Goal: Share content: Share content

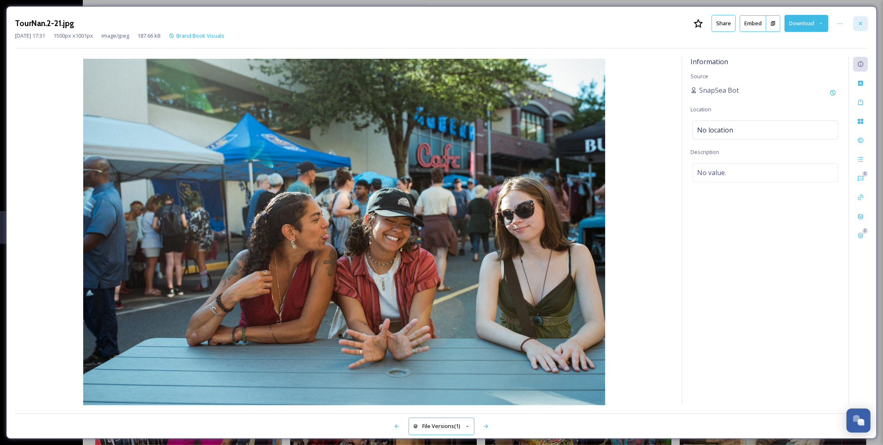
click at [860, 22] on icon at bounding box center [860, 23] width 7 height 7
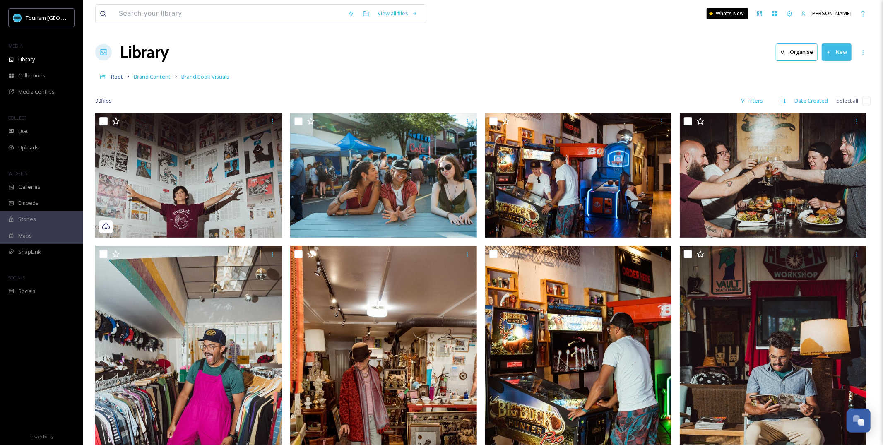
click at [116, 73] on span "Root" at bounding box center [117, 76] width 12 height 7
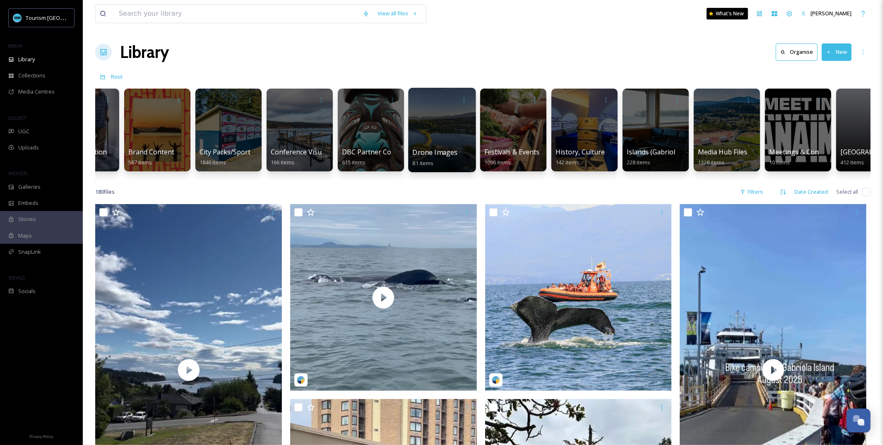
scroll to position [0, 139]
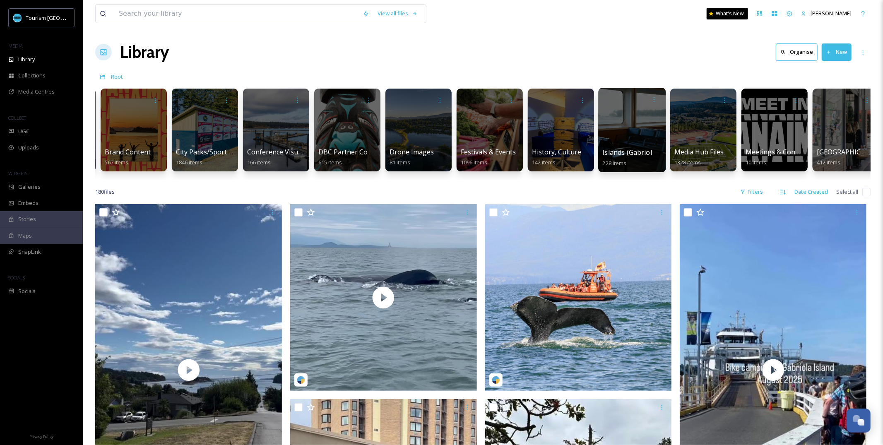
click at [637, 154] on span "Islands (Gabriola, Saysutshun, Protection)" at bounding box center [669, 152] width 132 height 9
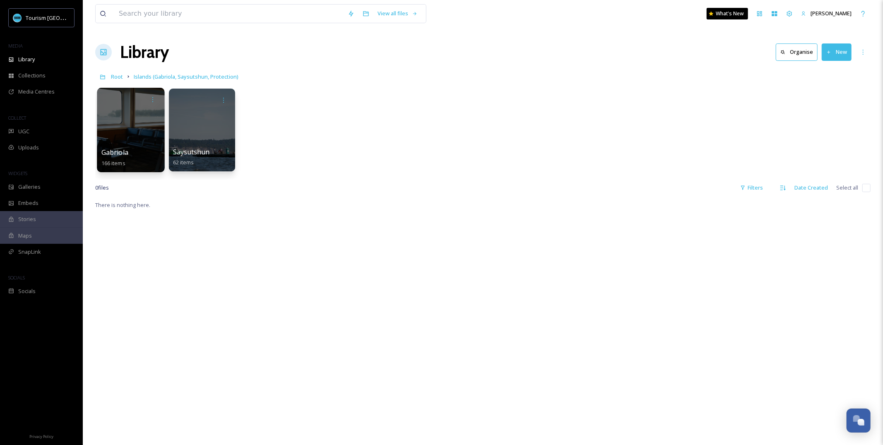
click at [132, 156] on div "Gabriola 166 items" at bounding box center [130, 157] width 59 height 21
click at [135, 132] on div at bounding box center [130, 130] width 67 height 84
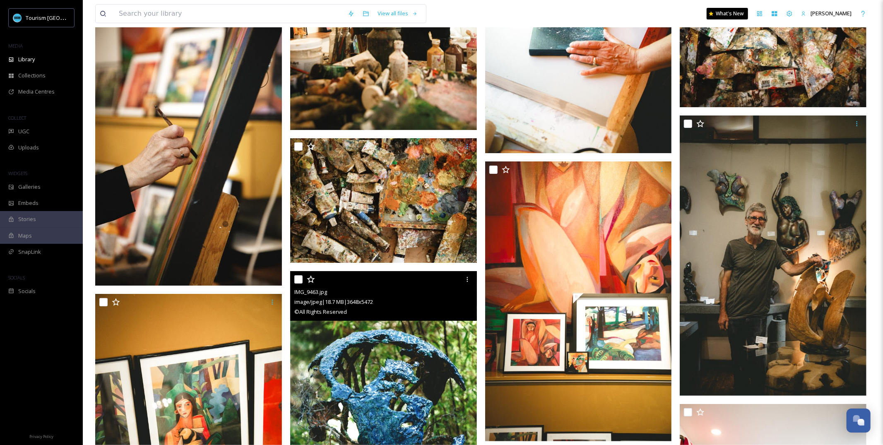
scroll to position [2510, 0]
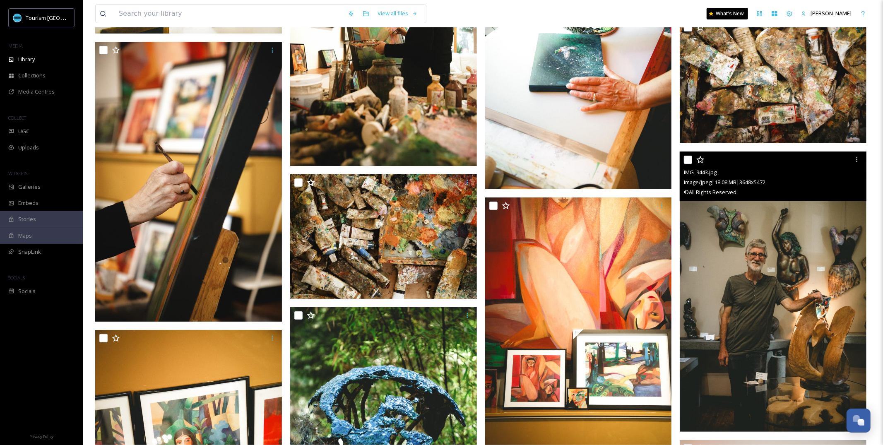
click at [805, 225] on img at bounding box center [773, 291] width 187 height 280
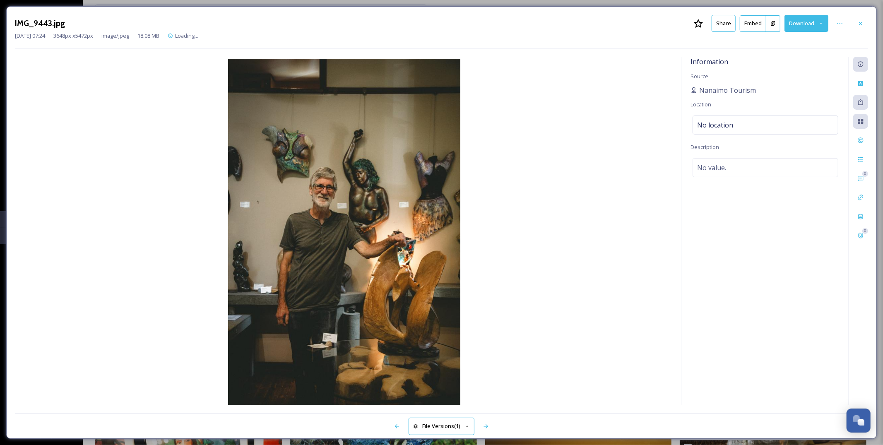
click at [733, 23] on button "Share" at bounding box center [723, 23] width 24 height 17
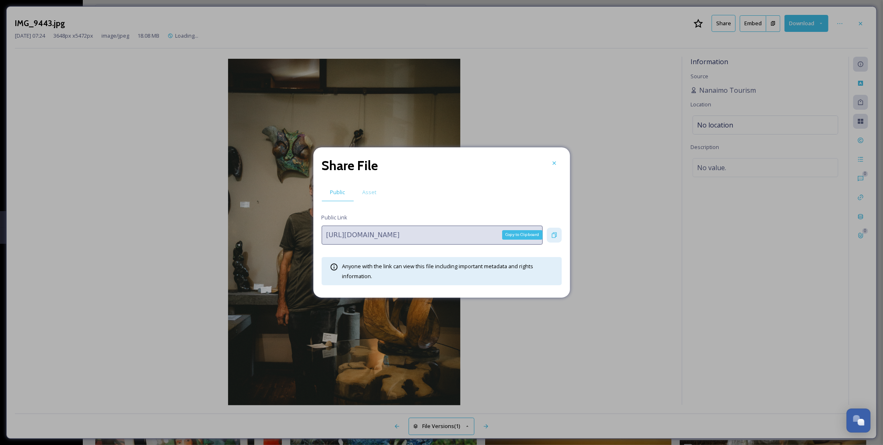
click at [554, 234] on icon at bounding box center [554, 235] width 7 height 7
click at [560, 156] on div "Share File" at bounding box center [442, 166] width 240 height 20
click at [556, 159] on div at bounding box center [554, 163] width 15 height 15
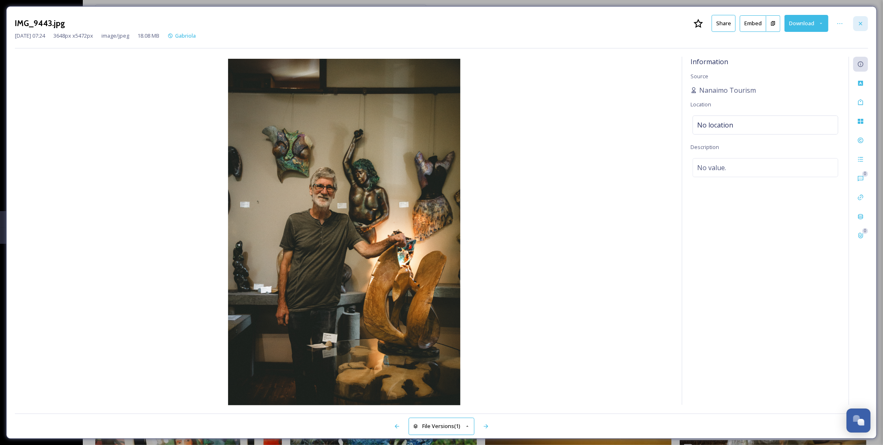
click at [858, 26] on icon at bounding box center [860, 23] width 7 height 7
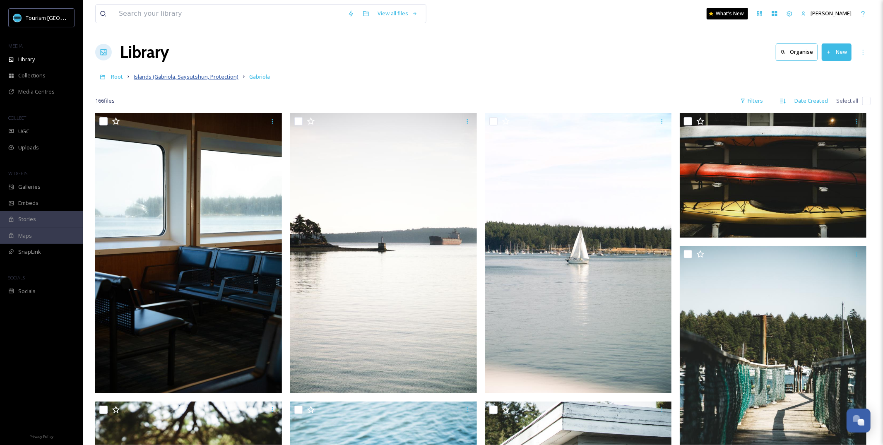
click at [190, 77] on span "Islands (Gabriola, Saysutshun, Protection)" at bounding box center [186, 76] width 105 height 7
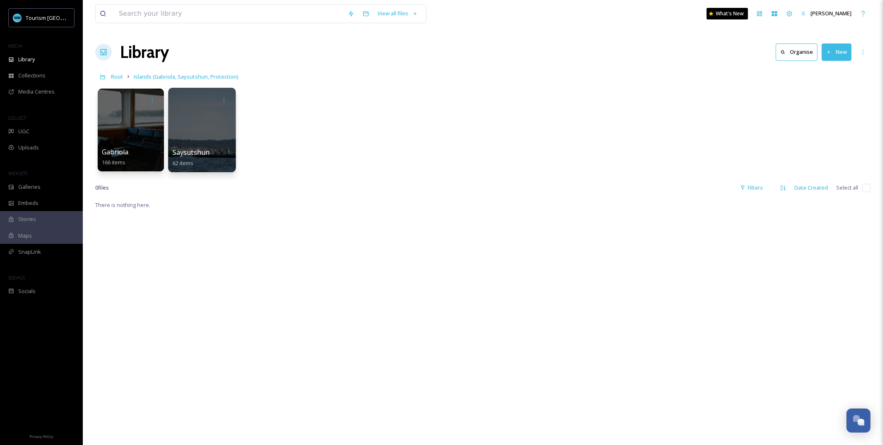
click at [201, 149] on span "Saysutshun" at bounding box center [191, 152] width 37 height 9
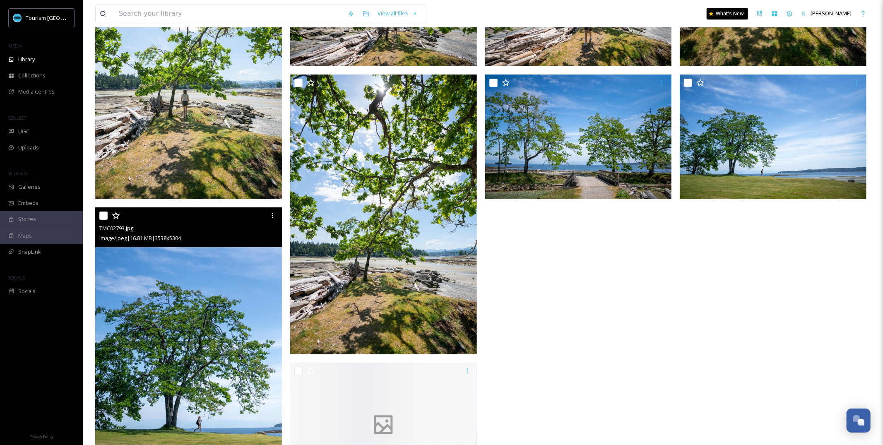
scroll to position [2109, 0]
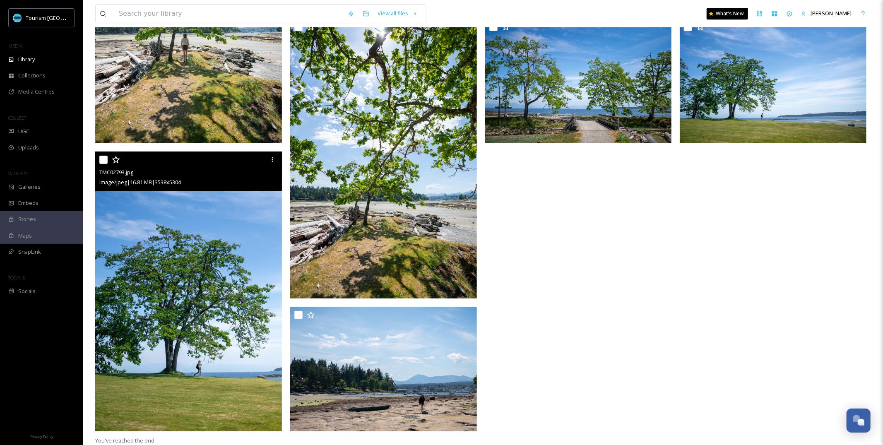
click at [240, 248] on img at bounding box center [188, 291] width 187 height 280
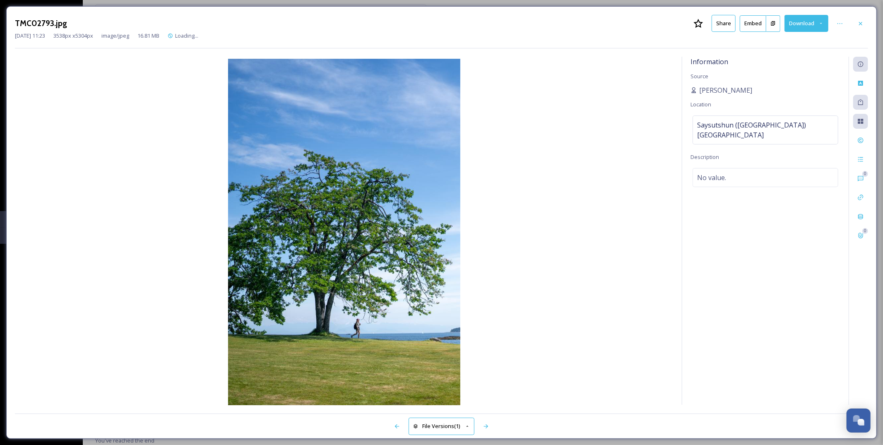
click at [722, 29] on button "Share" at bounding box center [723, 23] width 24 height 17
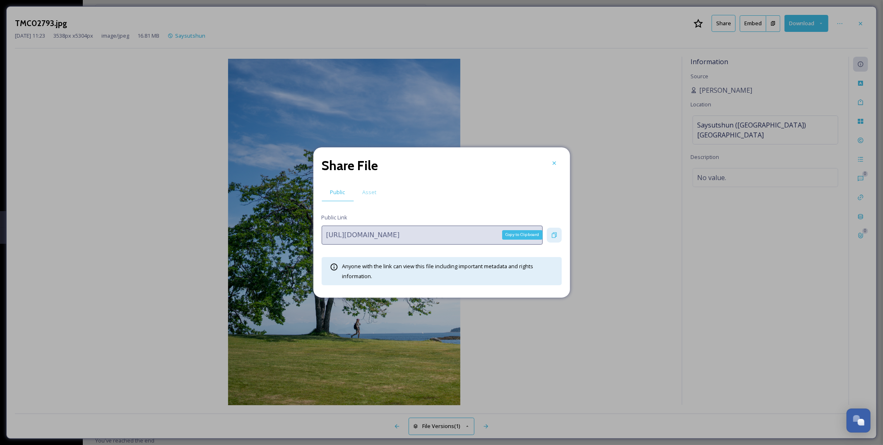
click at [548, 239] on div "Copy to Clipboard" at bounding box center [554, 235] width 15 height 15
click at [554, 156] on div at bounding box center [554, 163] width 15 height 15
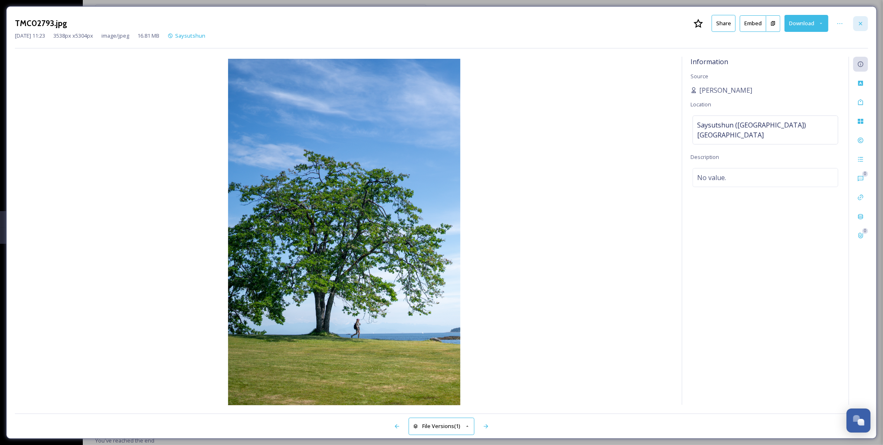
click at [861, 24] on icon at bounding box center [860, 23] width 3 height 3
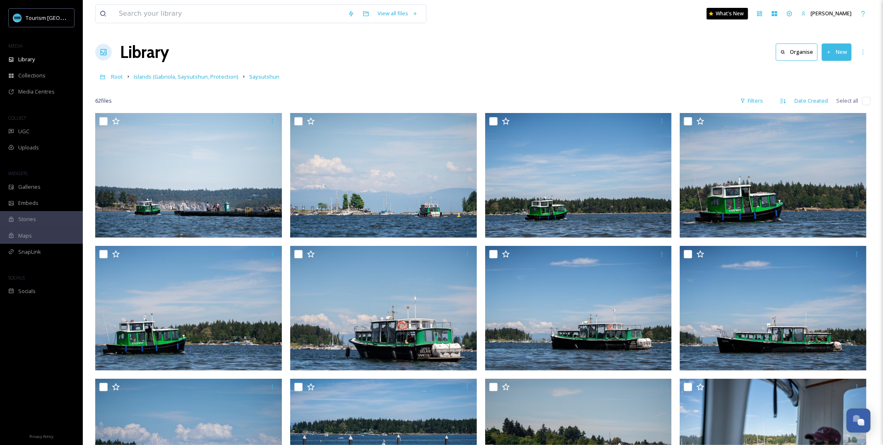
click at [117, 72] on link "Root" at bounding box center [117, 77] width 12 height 10
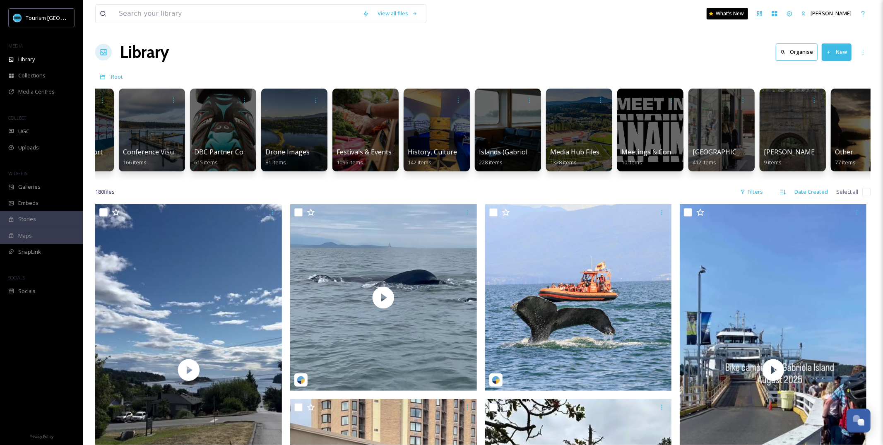
scroll to position [0, 461]
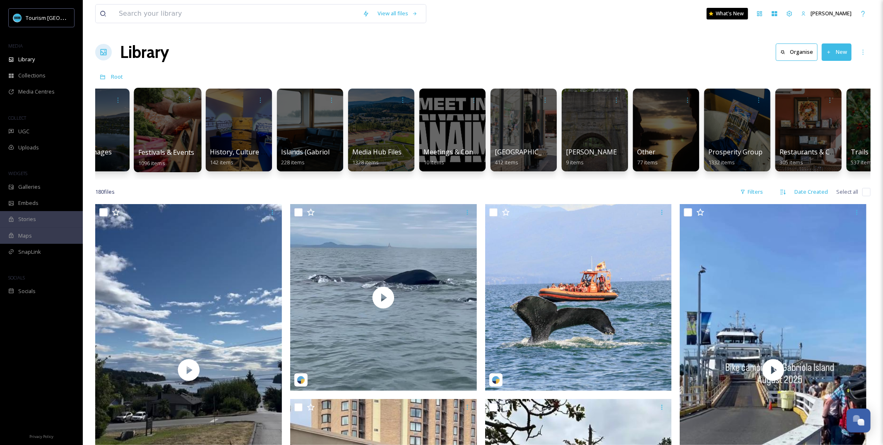
click at [176, 146] on div at bounding box center [167, 130] width 67 height 84
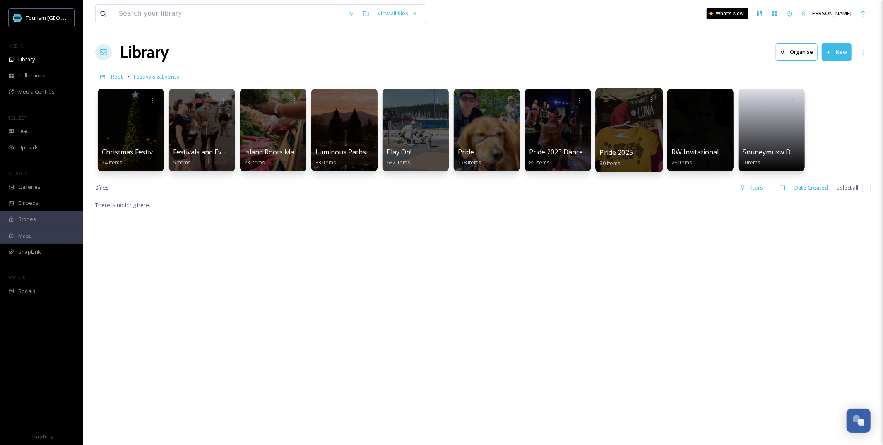
click at [636, 128] on div at bounding box center [628, 130] width 67 height 84
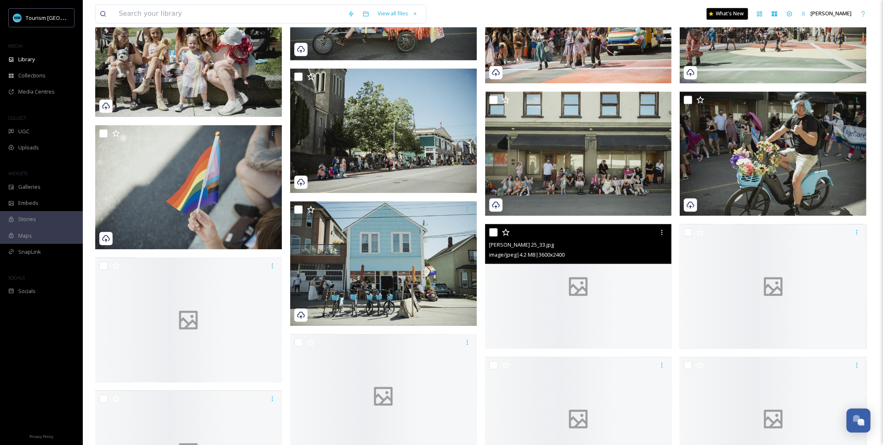
scroll to position [1555, 0]
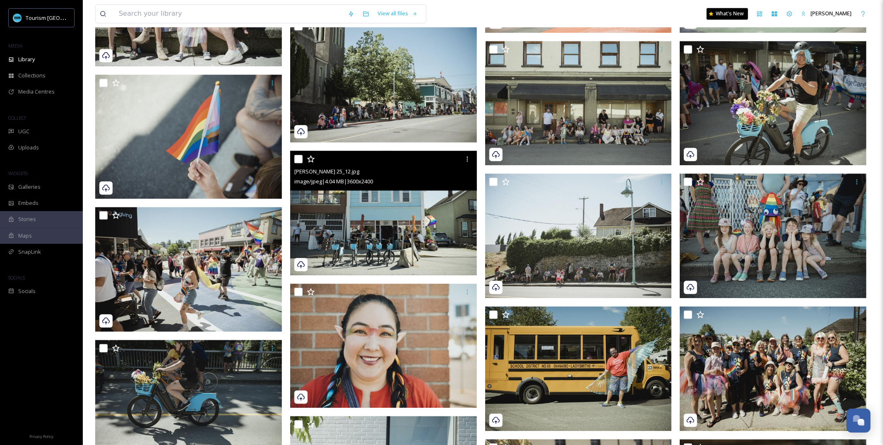
click at [442, 225] on img at bounding box center [383, 213] width 187 height 125
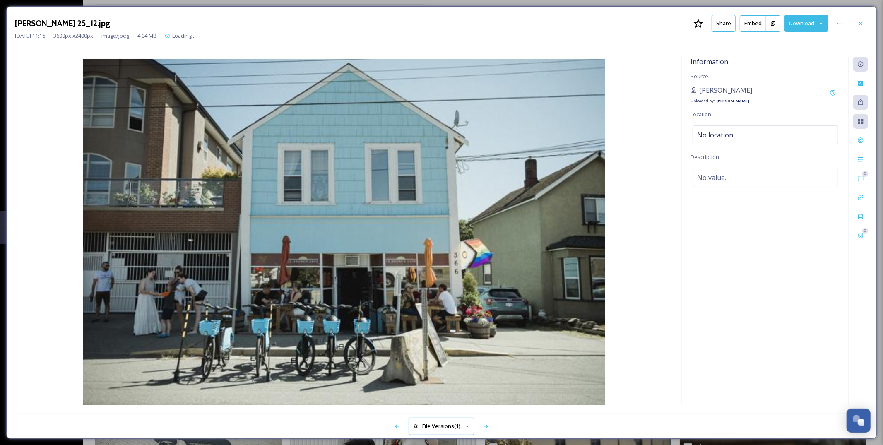
click at [731, 26] on button "Share" at bounding box center [723, 23] width 24 height 17
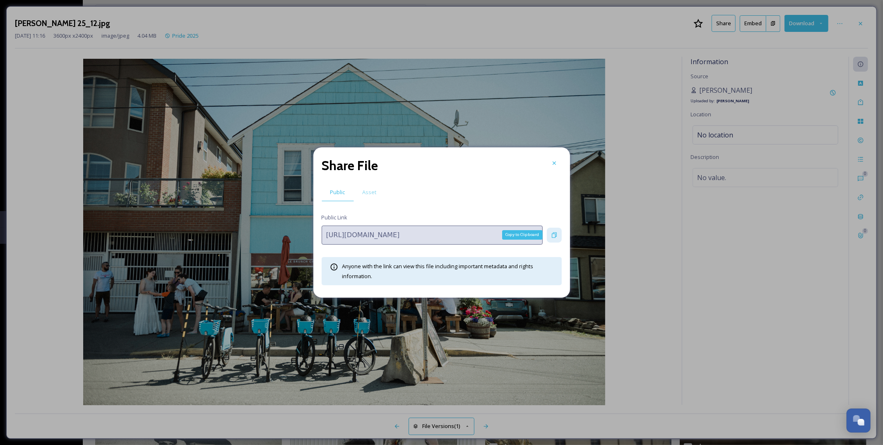
click at [556, 235] on icon at bounding box center [554, 234] width 5 height 5
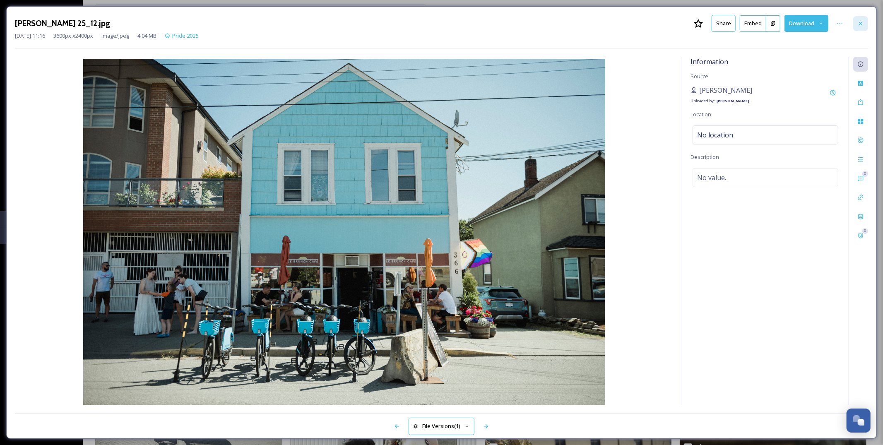
click at [860, 24] on icon at bounding box center [860, 23] width 3 height 3
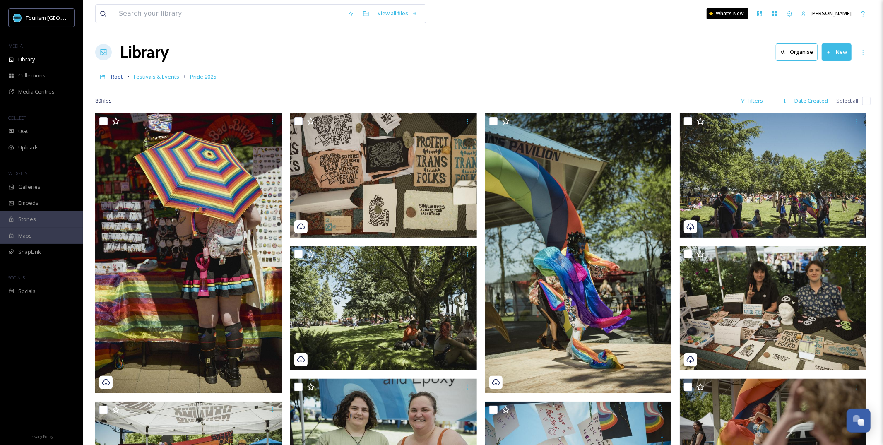
click at [122, 78] on span "Root" at bounding box center [117, 76] width 12 height 7
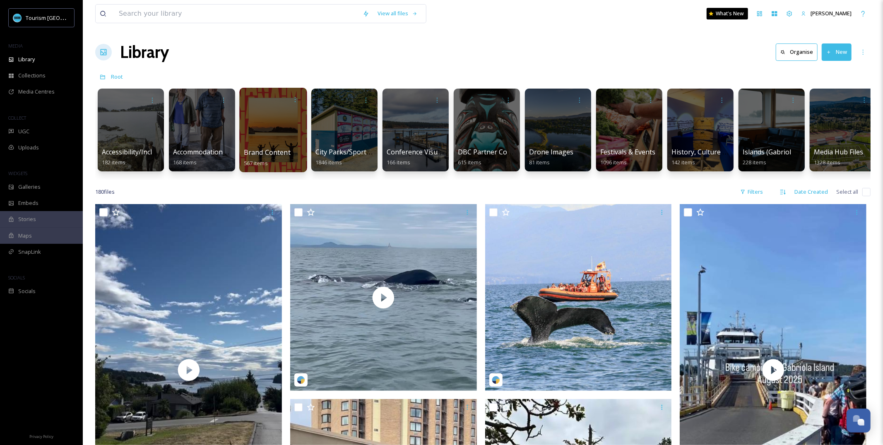
click at [291, 150] on div "Brand Content 567 items" at bounding box center [273, 157] width 59 height 21
click at [277, 157] on span "Brand Content" at bounding box center [267, 152] width 47 height 9
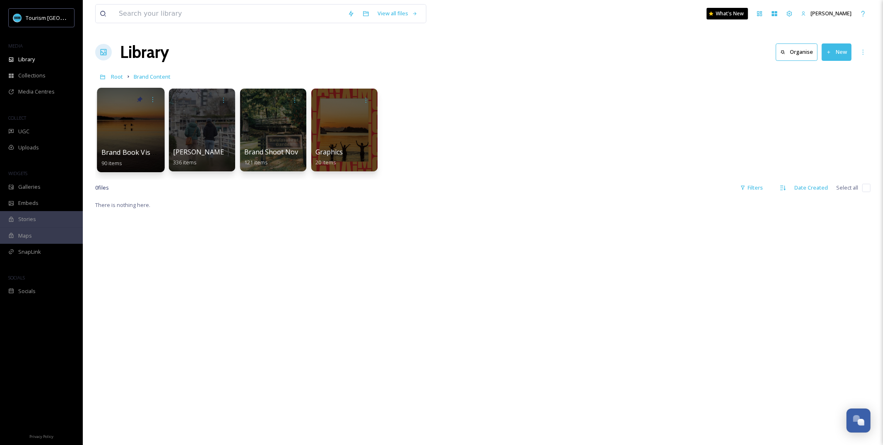
click at [137, 152] on span "Brand Book Visuals" at bounding box center [132, 152] width 62 height 9
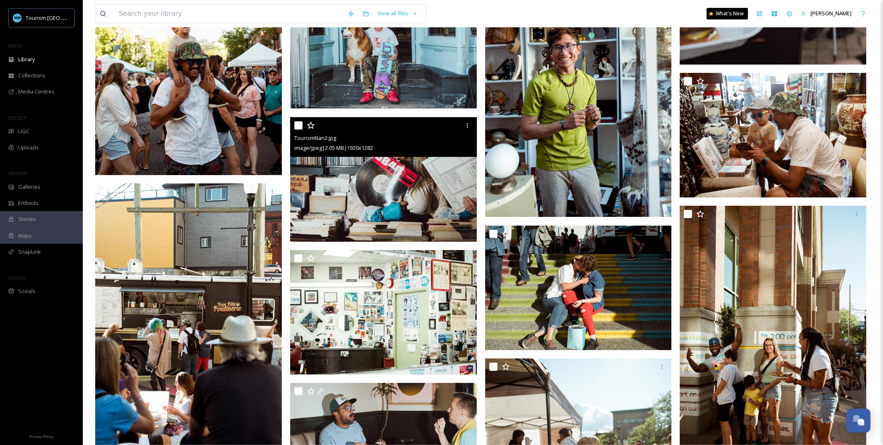
scroll to position [2373, 0]
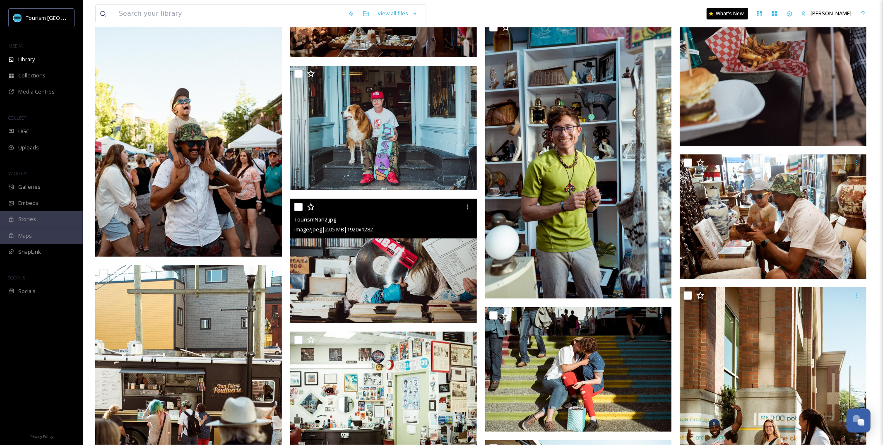
click at [430, 273] on img at bounding box center [383, 261] width 187 height 125
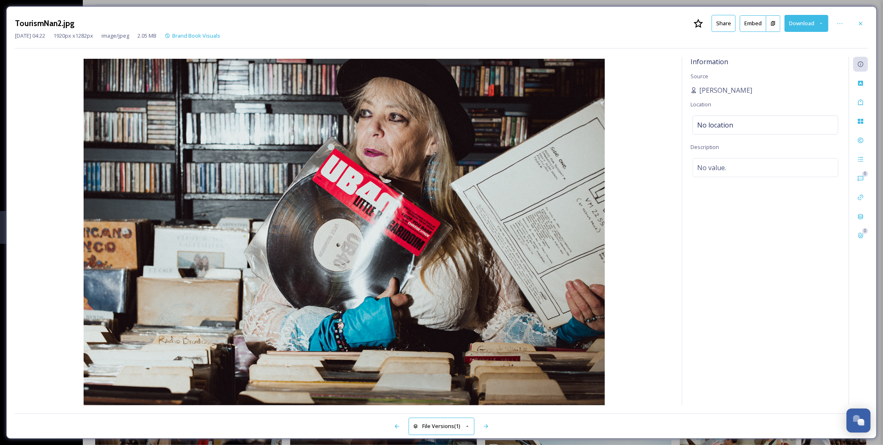
click at [719, 35] on div "[DATE] 04:22 1920 px x 1282 px image/jpeg 2.05 MB Brand Book Visuals" at bounding box center [441, 36] width 853 height 8
click at [719, 25] on button "Share" at bounding box center [723, 23] width 24 height 17
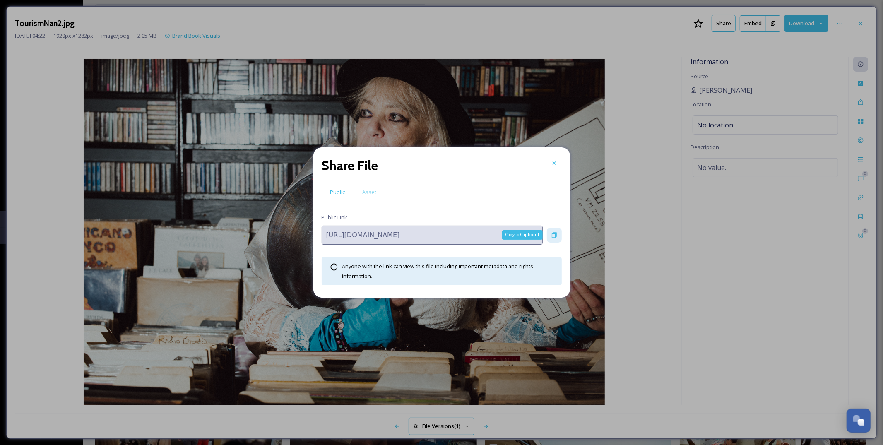
click at [556, 237] on icon at bounding box center [554, 235] width 7 height 7
click at [555, 160] on icon at bounding box center [554, 163] width 7 height 7
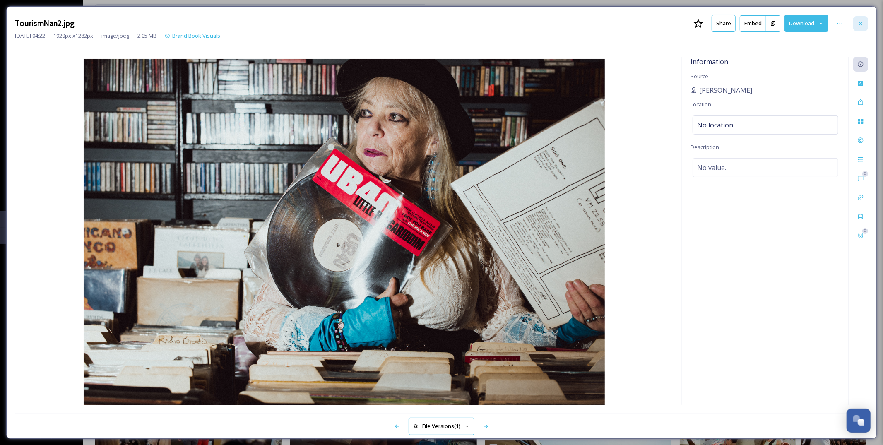
click at [865, 23] on div at bounding box center [860, 23] width 15 height 15
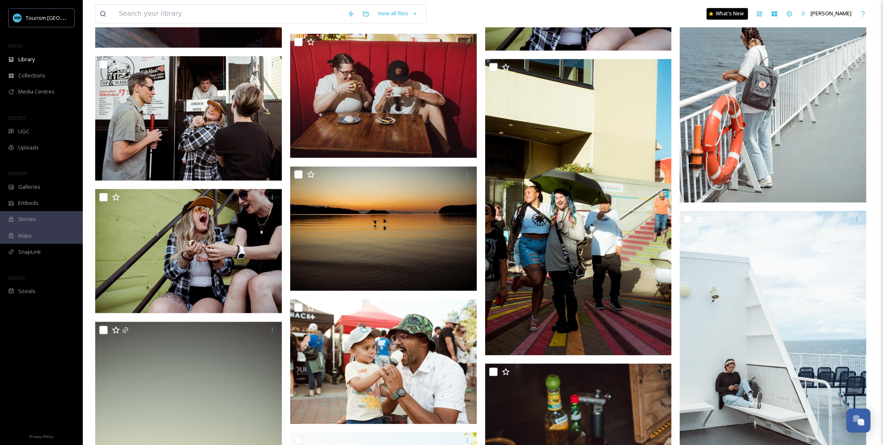
scroll to position [1472, 0]
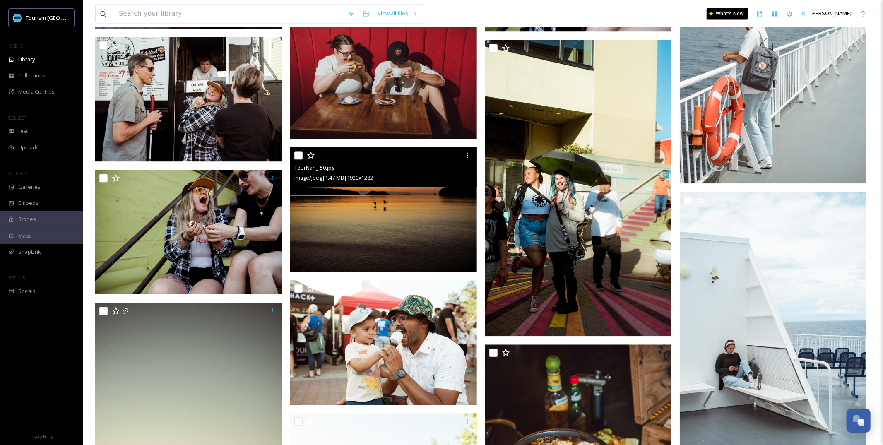
click at [429, 201] on img at bounding box center [383, 209] width 187 height 125
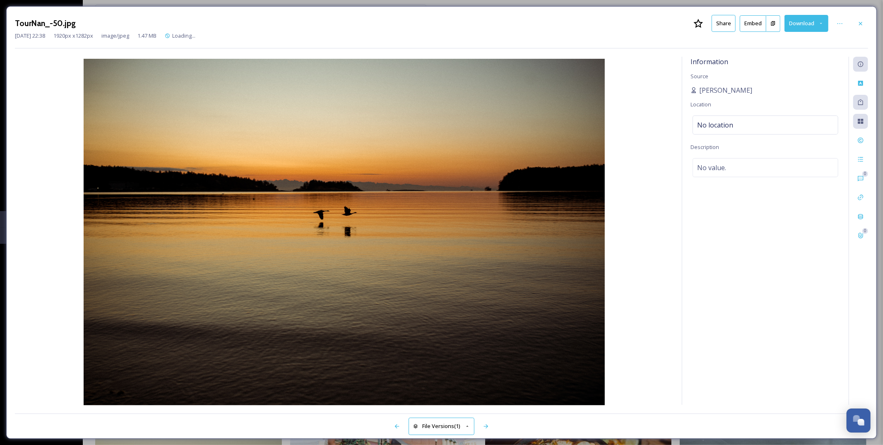
click at [716, 34] on div "[DATE] 22:38 1920 px x 1282 px image/jpeg 1.47 MB Loading..." at bounding box center [441, 36] width 853 height 8
click at [720, 24] on button "Share" at bounding box center [723, 23] width 24 height 17
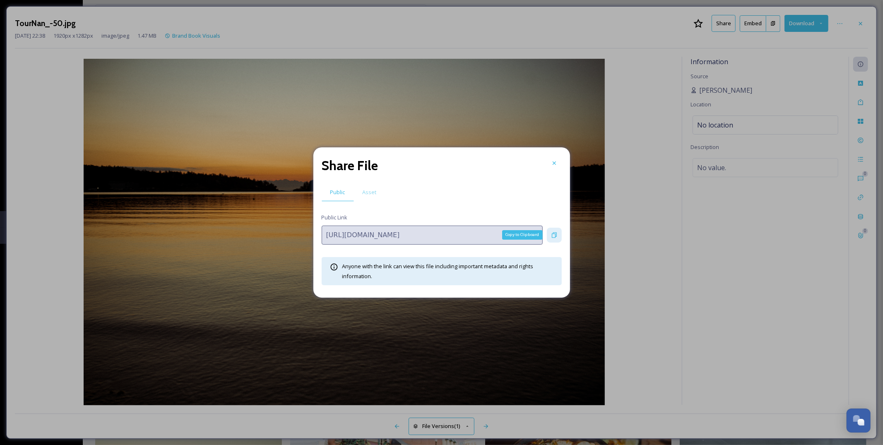
click at [554, 236] on icon at bounding box center [554, 235] width 7 height 7
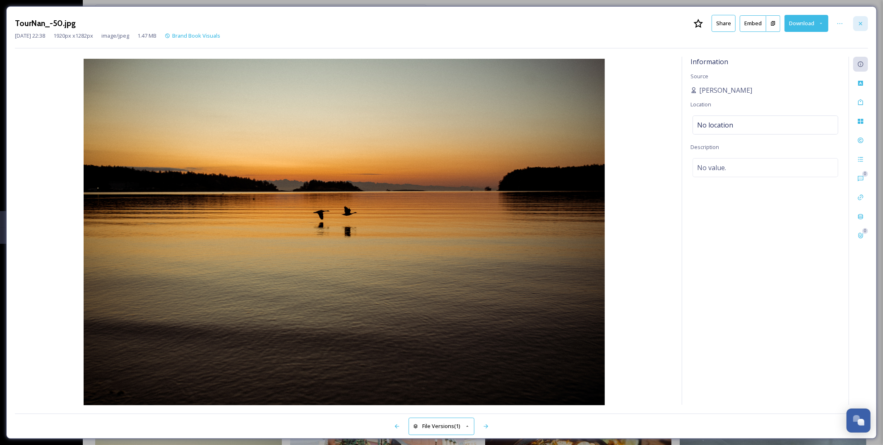
click at [867, 25] on div at bounding box center [860, 23] width 15 height 15
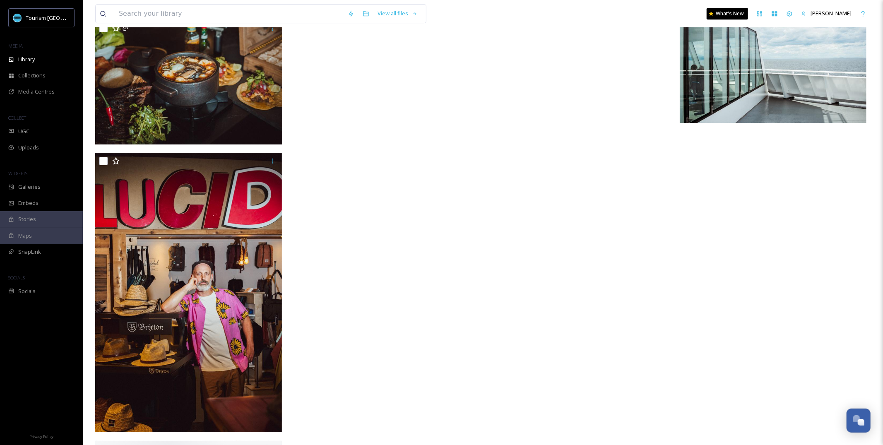
scroll to position [4787, 0]
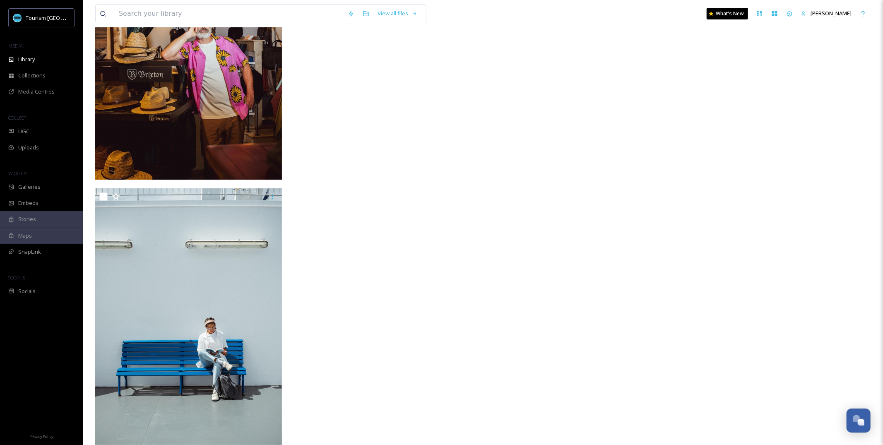
click at [217, 339] on img at bounding box center [188, 327] width 187 height 279
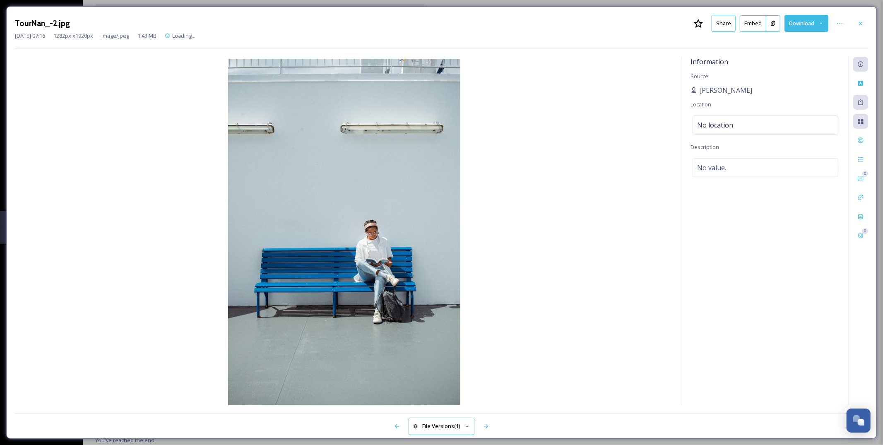
scroll to position [4766, 0]
click at [861, 24] on icon at bounding box center [860, 23] width 3 height 3
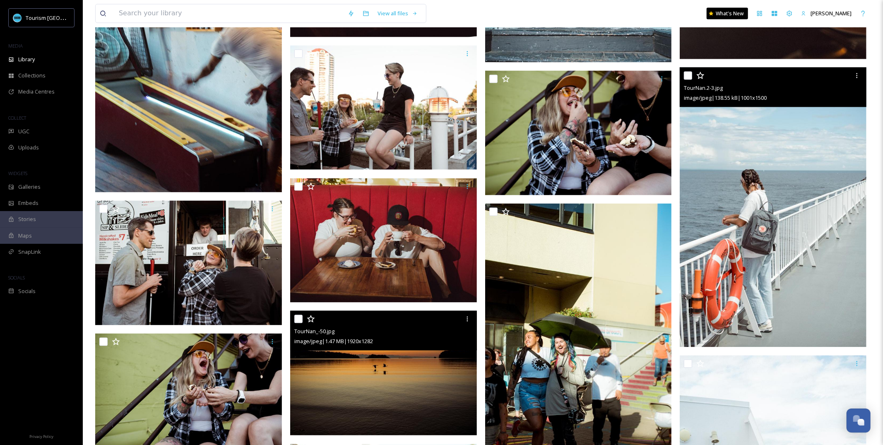
scroll to position [1302, 0]
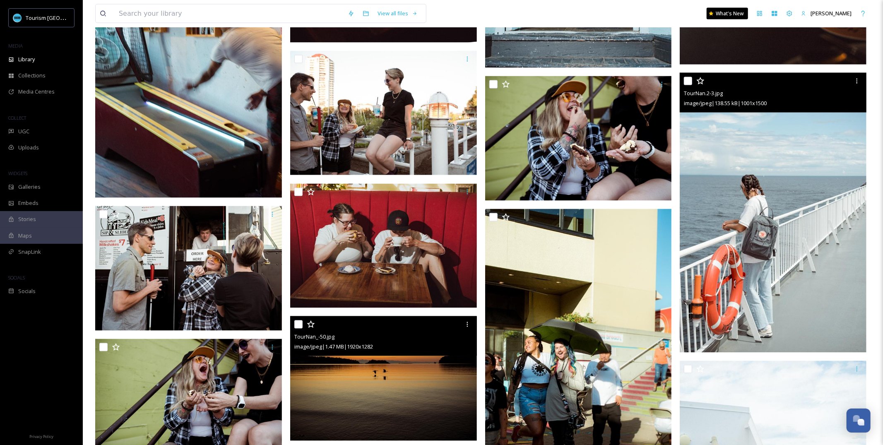
click at [780, 252] on img at bounding box center [773, 213] width 187 height 280
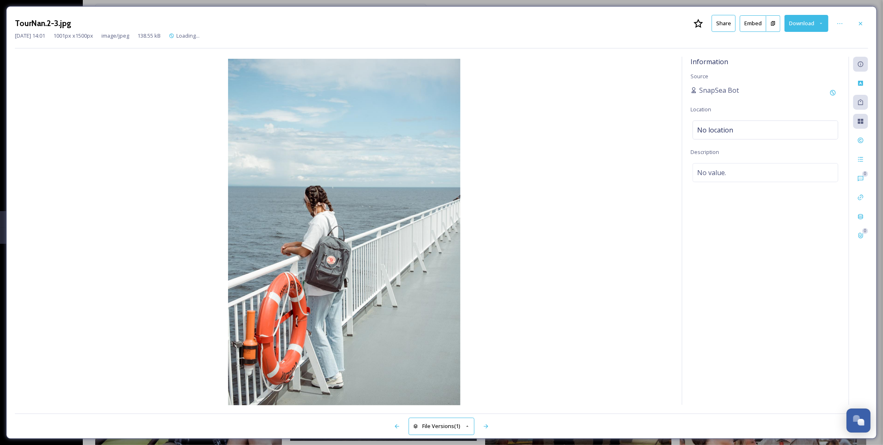
click at [723, 21] on button "Share" at bounding box center [723, 23] width 24 height 17
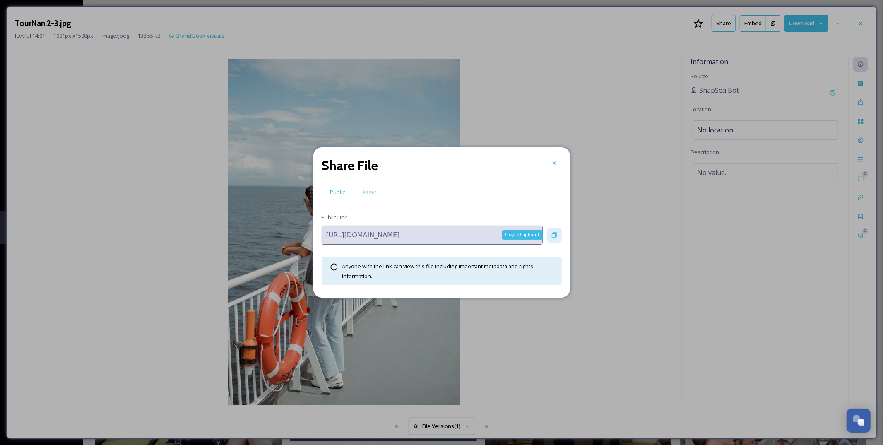
click at [554, 232] on icon at bounding box center [554, 235] width 7 height 7
click at [550, 173] on div "Share File" at bounding box center [442, 166] width 240 height 20
click at [552, 165] on icon at bounding box center [554, 163] width 7 height 7
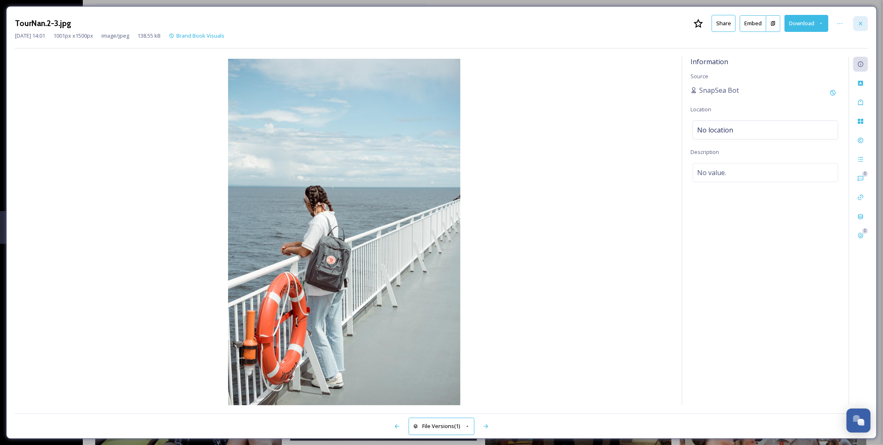
click at [864, 25] on div at bounding box center [860, 23] width 15 height 15
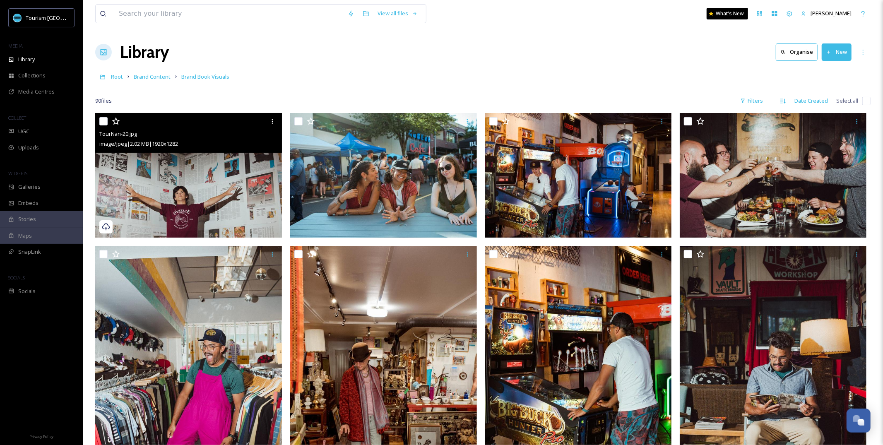
click at [228, 209] on img at bounding box center [188, 175] width 187 height 125
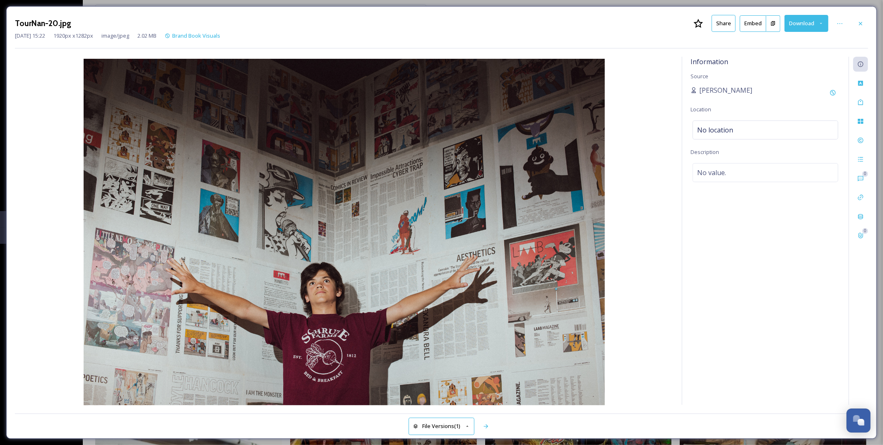
click at [720, 25] on button "Share" at bounding box center [723, 23] width 24 height 17
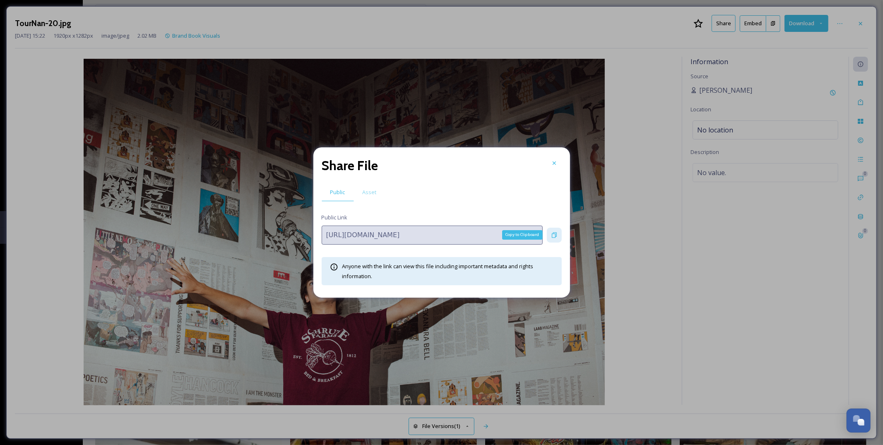
click at [551, 234] on icon at bounding box center [554, 235] width 7 height 7
click at [553, 160] on icon at bounding box center [554, 163] width 7 height 7
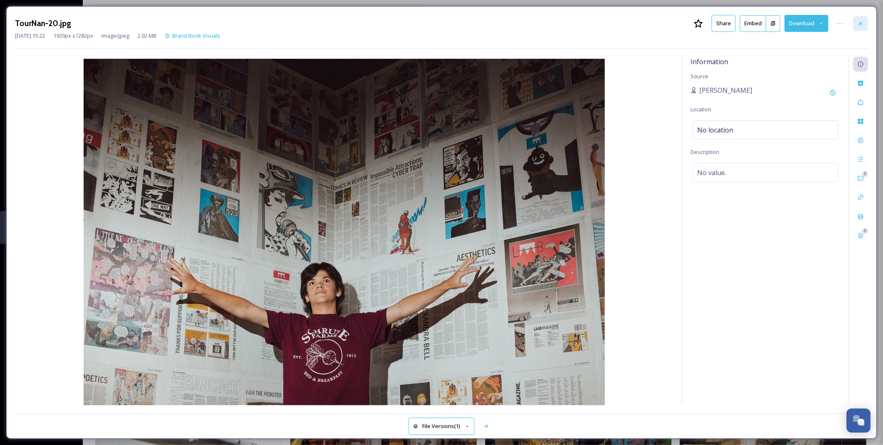
click at [860, 22] on icon at bounding box center [860, 23] width 7 height 7
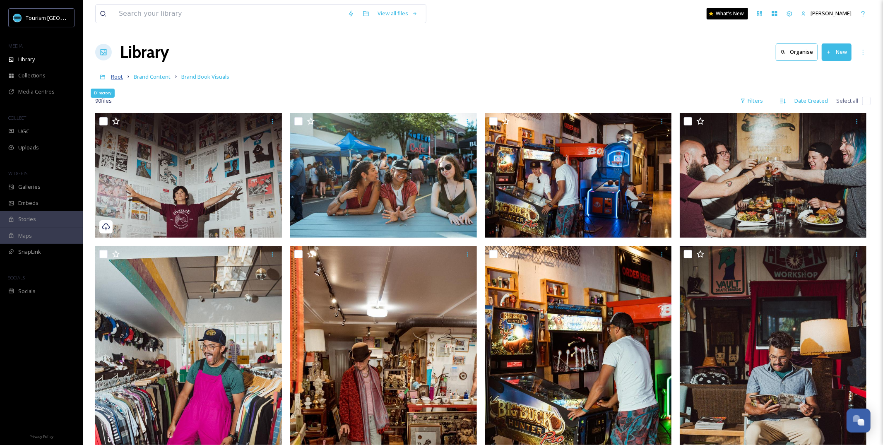
click at [116, 77] on span "Root" at bounding box center [117, 76] width 12 height 7
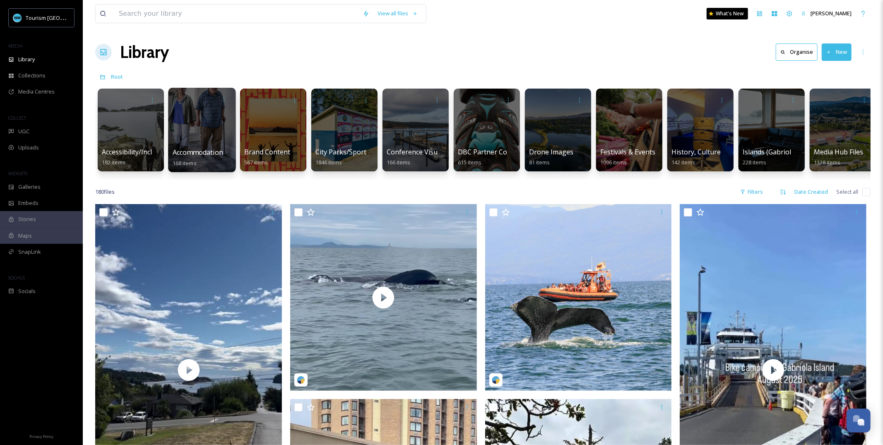
click at [207, 126] on div at bounding box center [201, 130] width 67 height 84
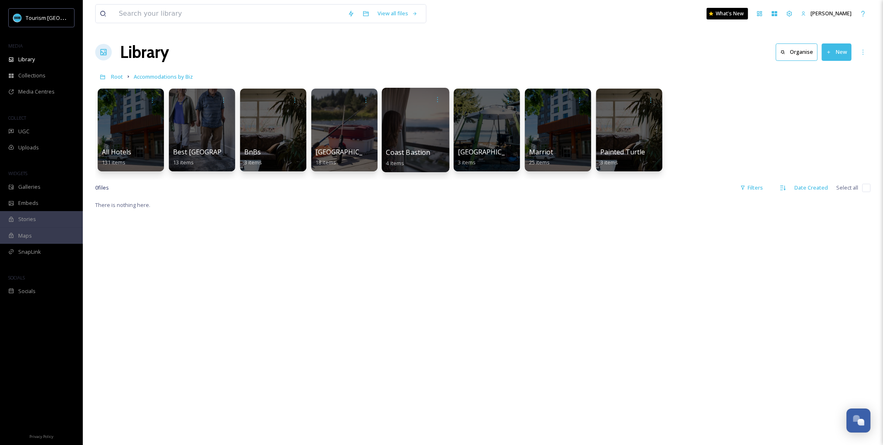
click at [411, 125] on div at bounding box center [415, 130] width 67 height 84
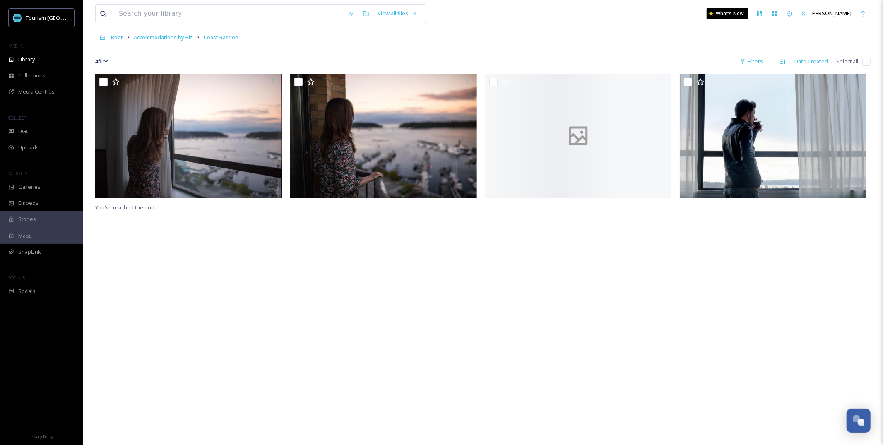
scroll to position [39, 0]
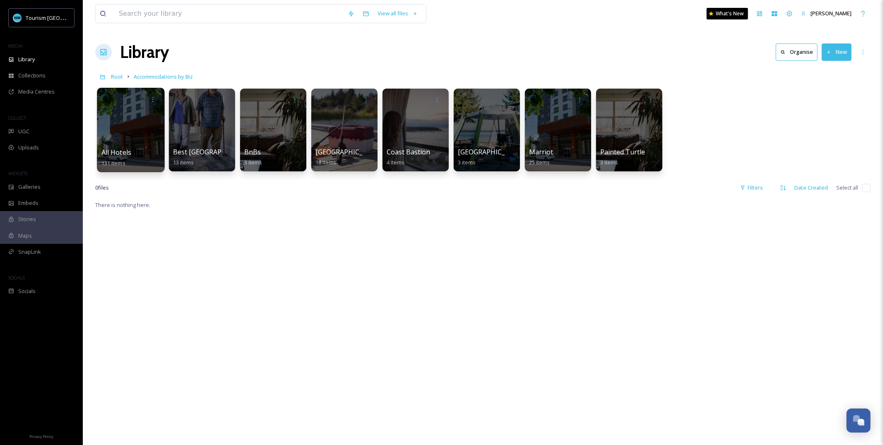
click at [121, 148] on div "All Hotels 131 items" at bounding box center [130, 157] width 59 height 21
click at [128, 154] on span "All Hotels" at bounding box center [116, 152] width 30 height 9
click at [118, 75] on span "Root" at bounding box center [117, 76] width 12 height 7
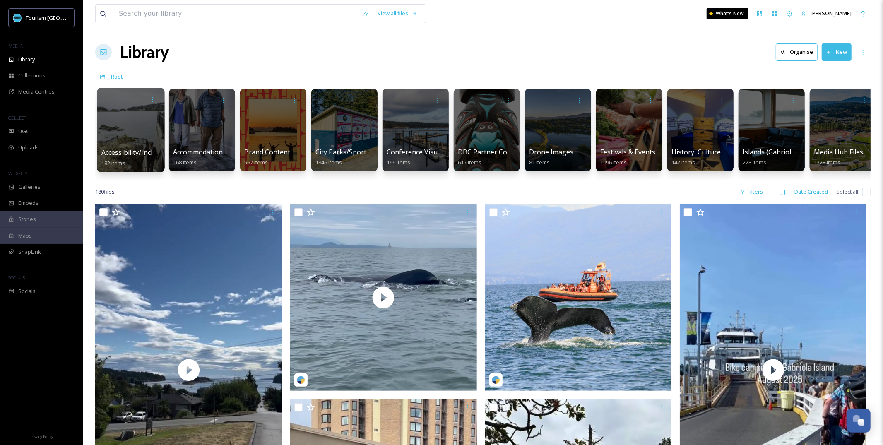
click at [144, 138] on div at bounding box center [130, 130] width 67 height 84
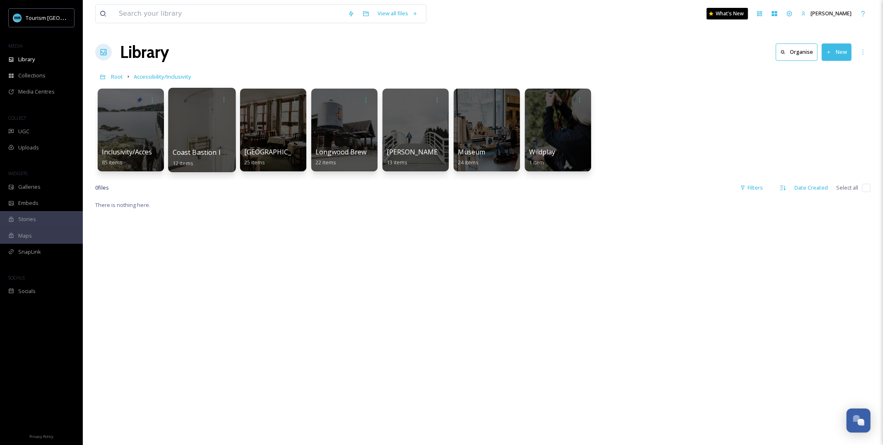
click at [208, 160] on div "Coast Bastion Images 12 items" at bounding box center [202, 157] width 59 height 21
click at [216, 135] on div at bounding box center [201, 130] width 67 height 84
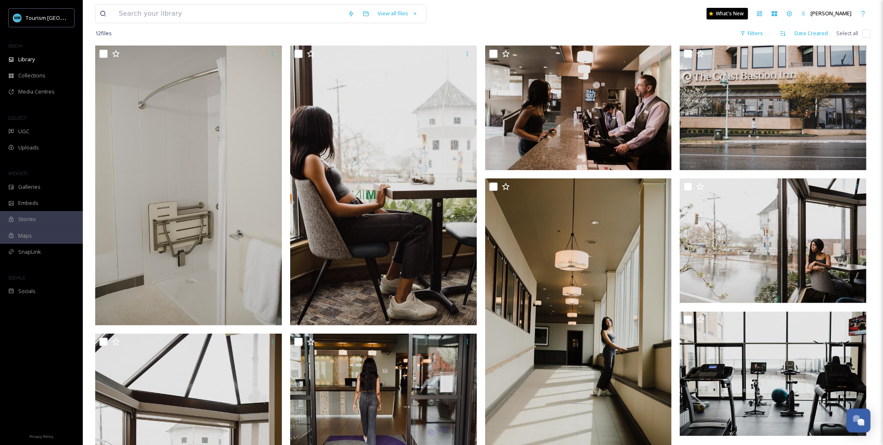
scroll to position [53, 0]
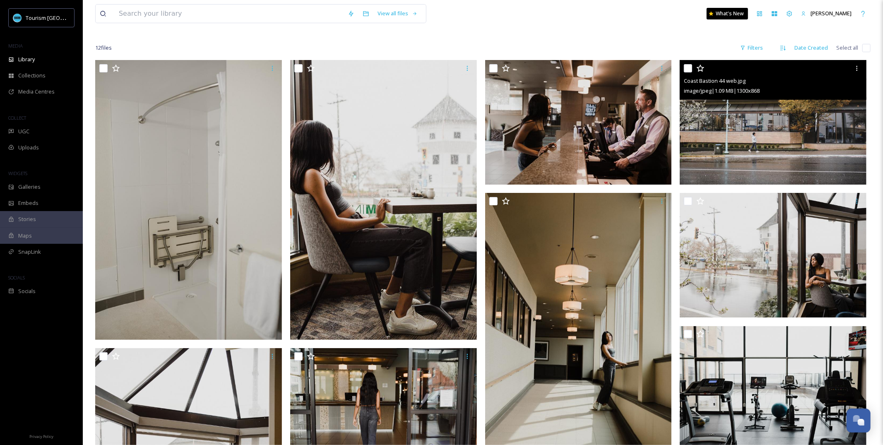
click at [769, 131] on img at bounding box center [773, 122] width 187 height 125
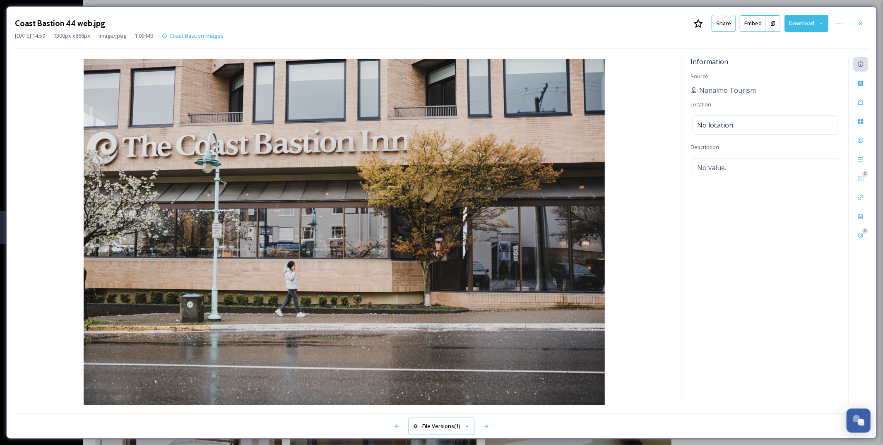
click at [726, 29] on button "Share" at bounding box center [723, 23] width 24 height 17
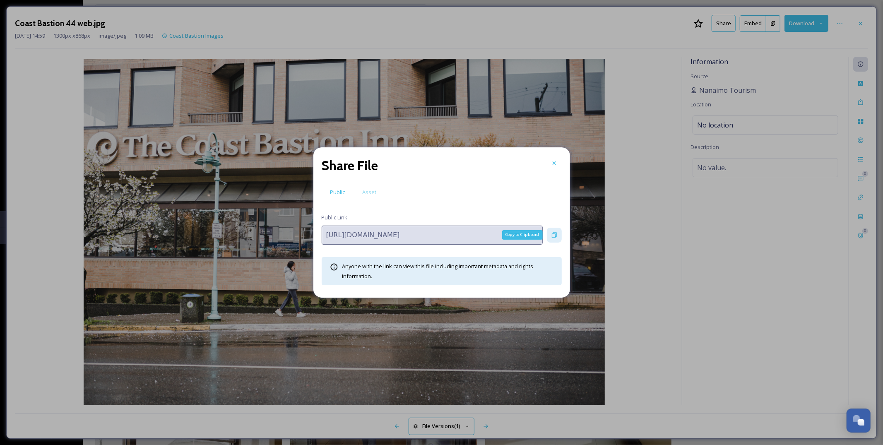
click at [553, 236] on icon at bounding box center [554, 235] width 7 height 7
click at [554, 166] on div at bounding box center [554, 163] width 15 height 15
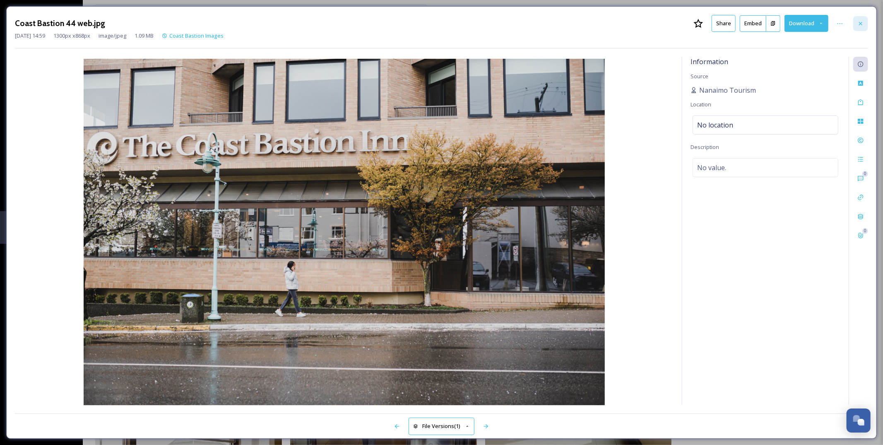
click at [862, 24] on icon at bounding box center [860, 23] width 3 height 3
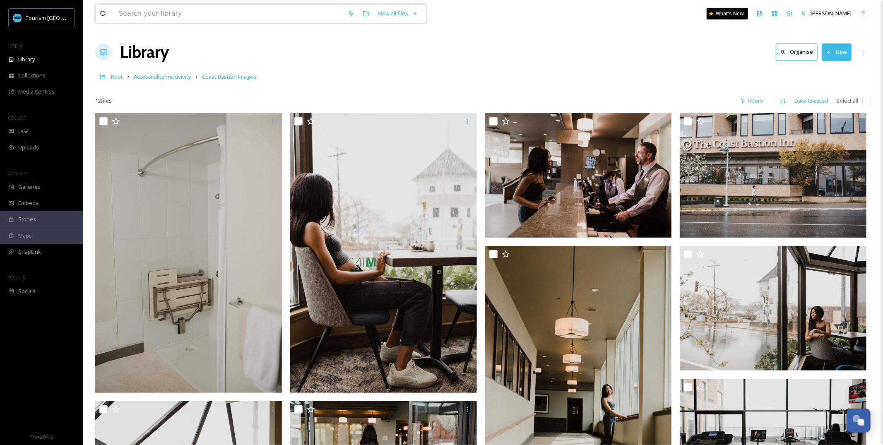
click at [197, 7] on input at bounding box center [229, 14] width 229 height 18
type input "wildplay"
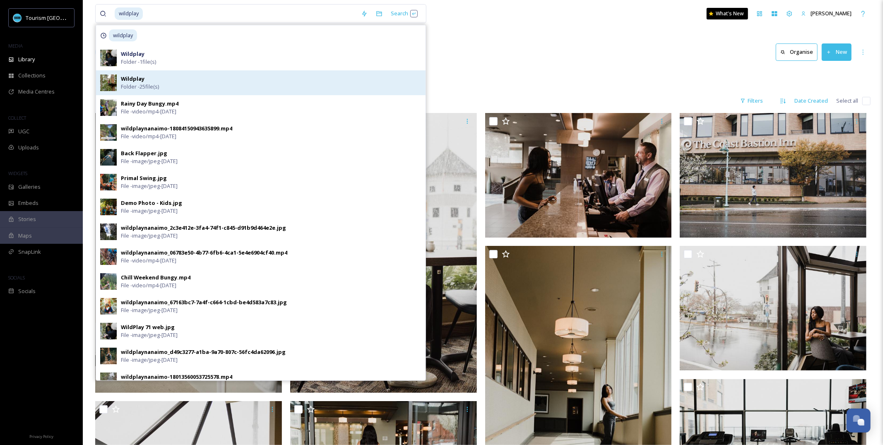
click at [148, 88] on span "Folder - 25 file(s)" at bounding box center [140, 87] width 38 height 8
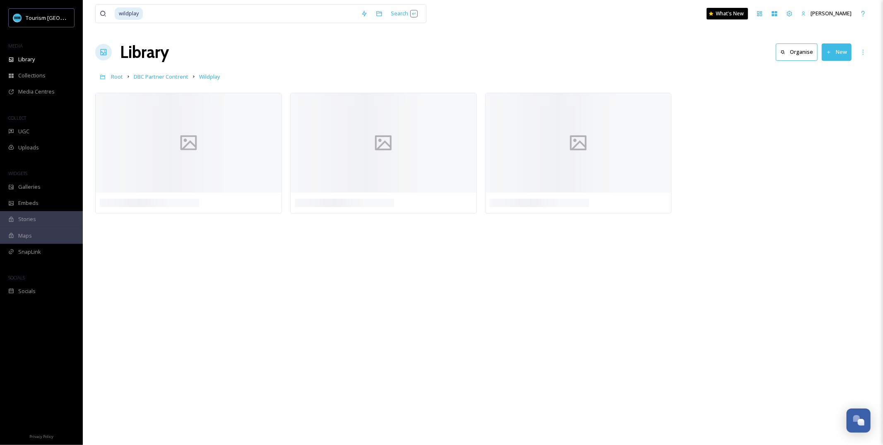
click at [532, 34] on div "wildplay Search What's New [PERSON_NAME] Library Organise New Root DBC Partner …" at bounding box center [483, 222] width 800 height 445
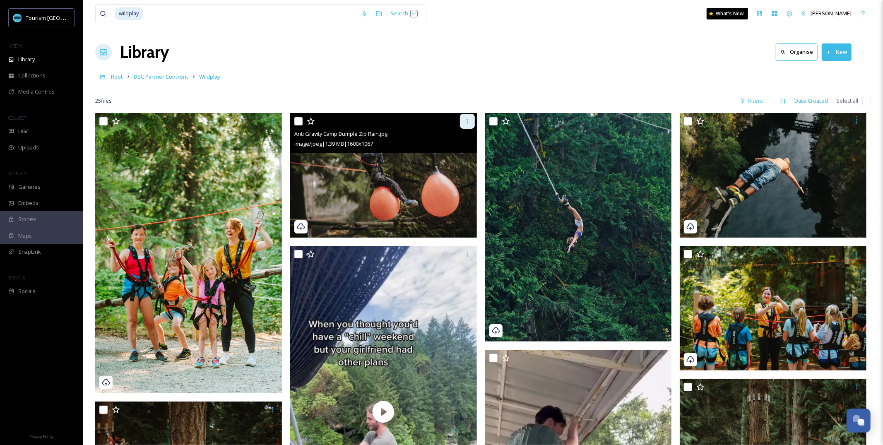
click at [464, 123] on icon at bounding box center [467, 121] width 7 height 7
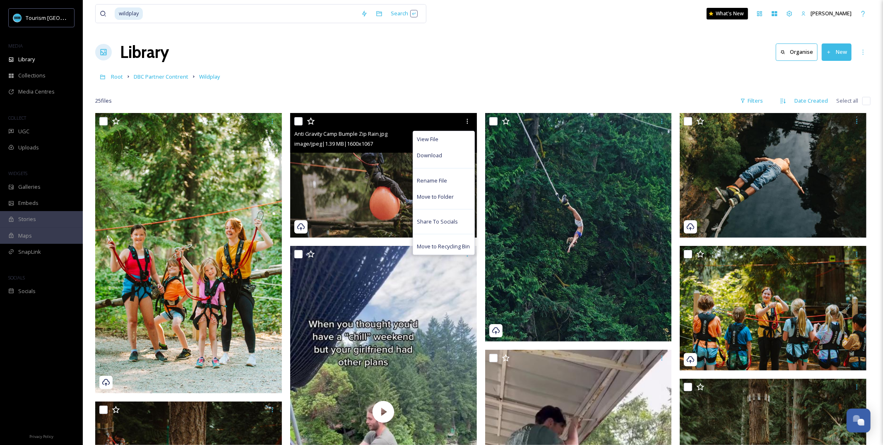
click at [356, 183] on img at bounding box center [383, 175] width 187 height 125
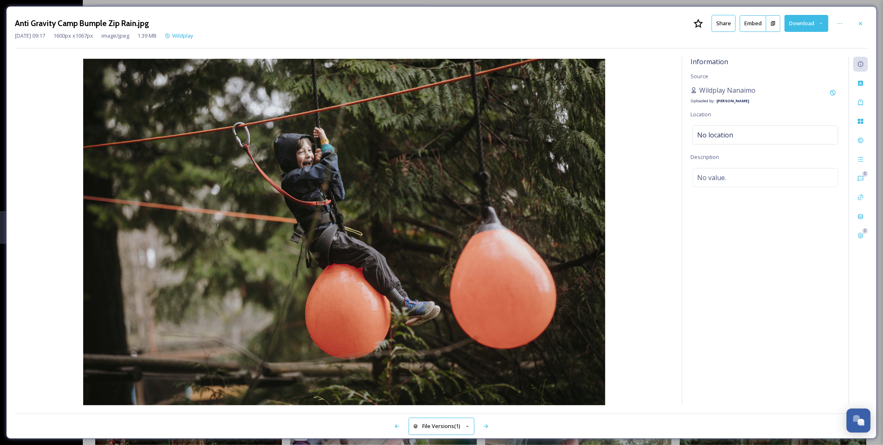
click at [723, 25] on button "Share" at bounding box center [723, 23] width 24 height 17
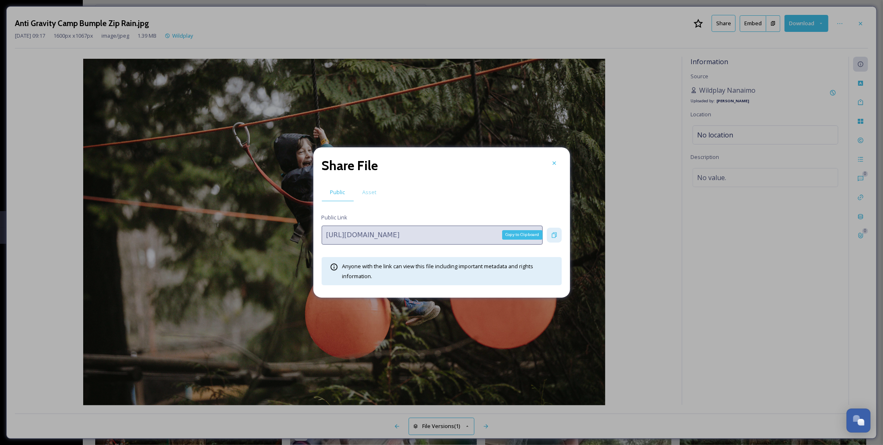
click at [550, 235] on div "Copy to Clipboard" at bounding box center [554, 235] width 15 height 15
click at [556, 166] on div at bounding box center [554, 163] width 15 height 15
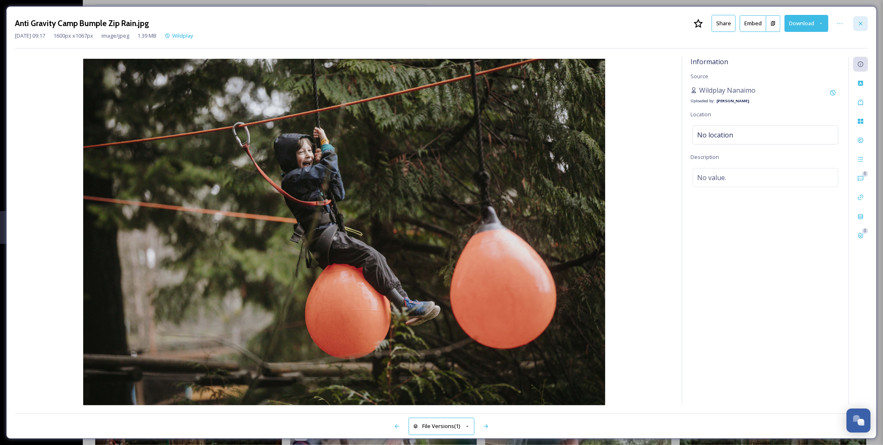
click at [862, 22] on icon at bounding box center [860, 23] width 7 height 7
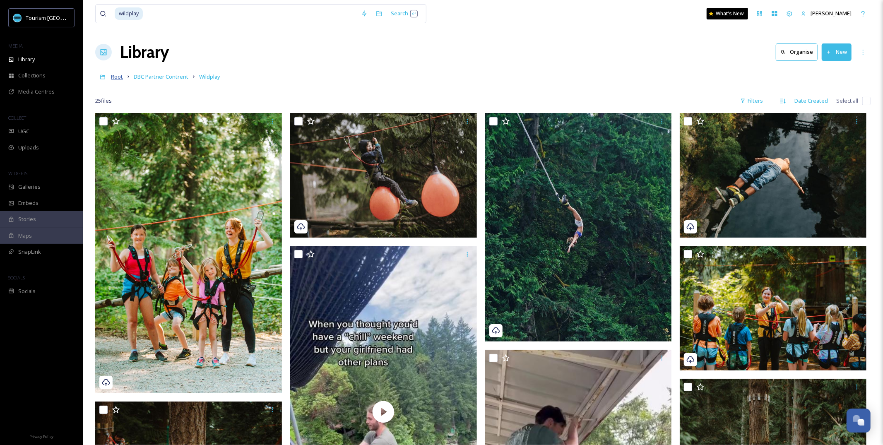
click at [112, 80] on span "Root" at bounding box center [117, 76] width 12 height 7
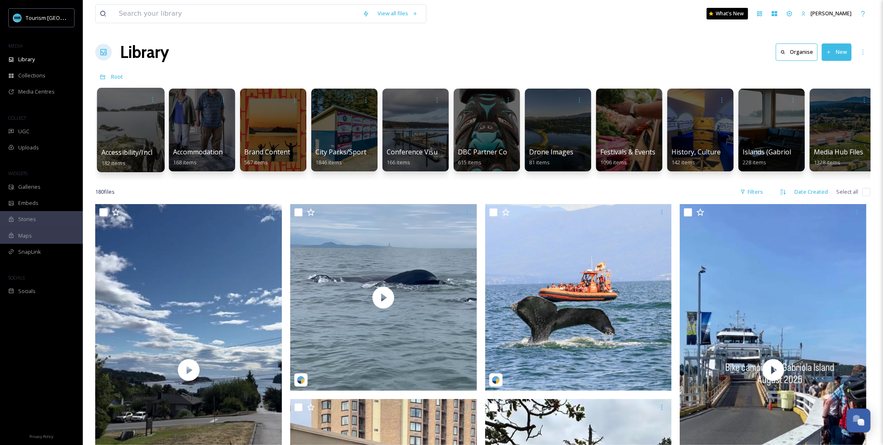
click at [137, 149] on span "Accessibility/Inclusivity" at bounding box center [136, 152] width 71 height 9
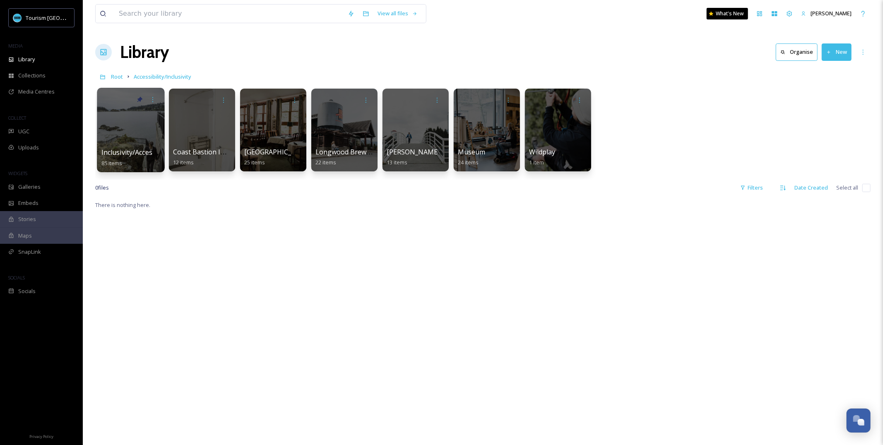
click at [153, 152] on span "Inclusivity/Accessibility 2024 Shoot" at bounding box center [155, 152] width 109 height 9
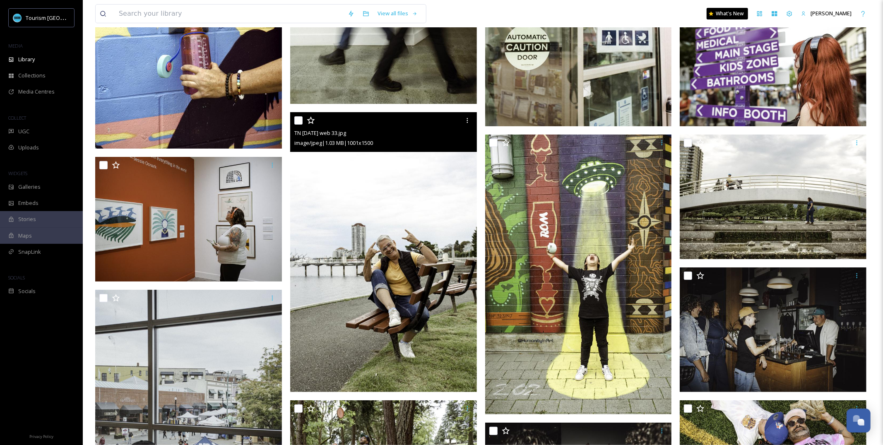
scroll to position [2353, 0]
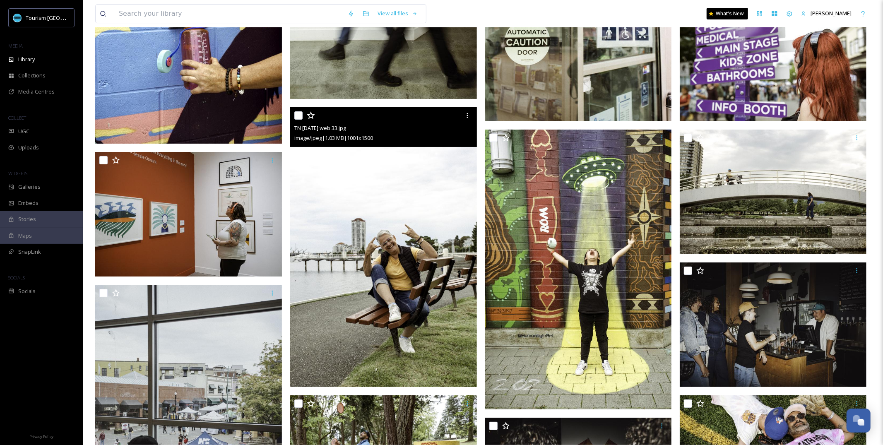
click at [359, 292] on img at bounding box center [383, 247] width 187 height 280
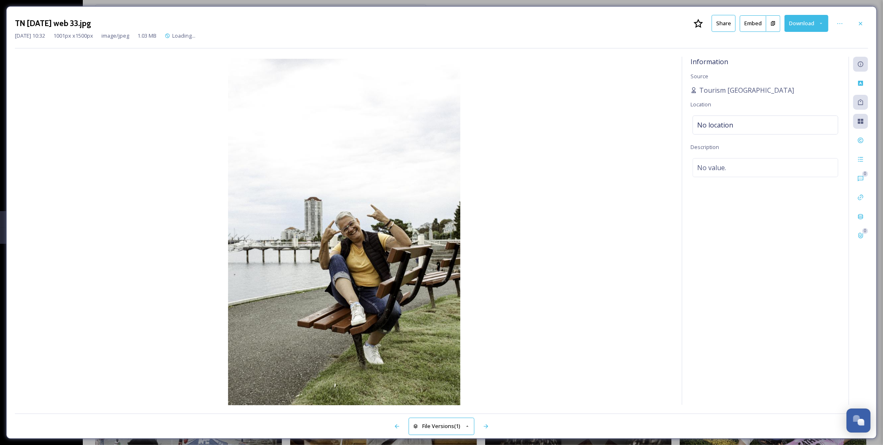
click at [726, 25] on button "Share" at bounding box center [723, 23] width 24 height 17
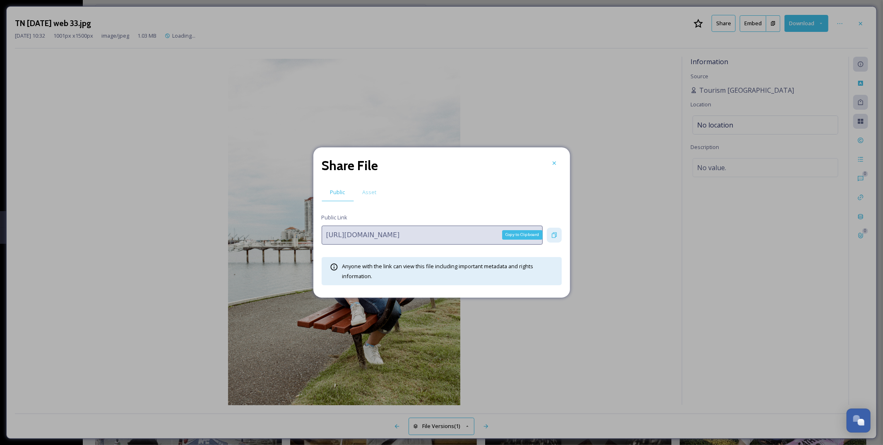
click at [555, 237] on icon at bounding box center [554, 235] width 7 height 7
click at [558, 164] on div at bounding box center [554, 163] width 15 height 15
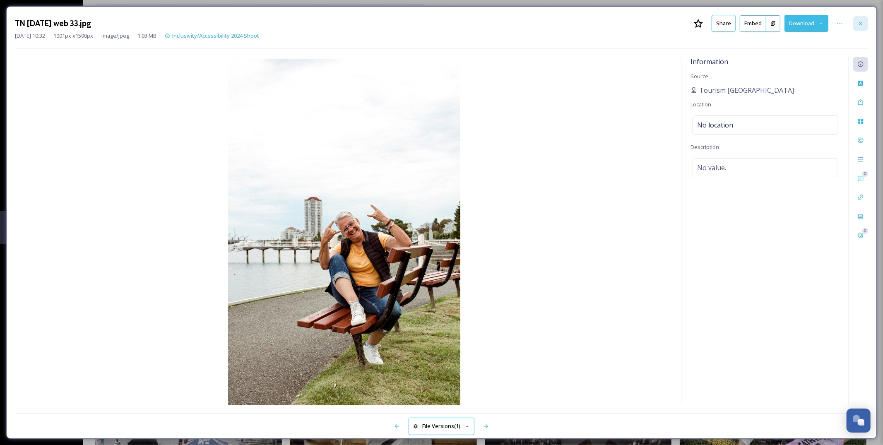
click at [860, 26] on icon at bounding box center [860, 23] width 7 height 7
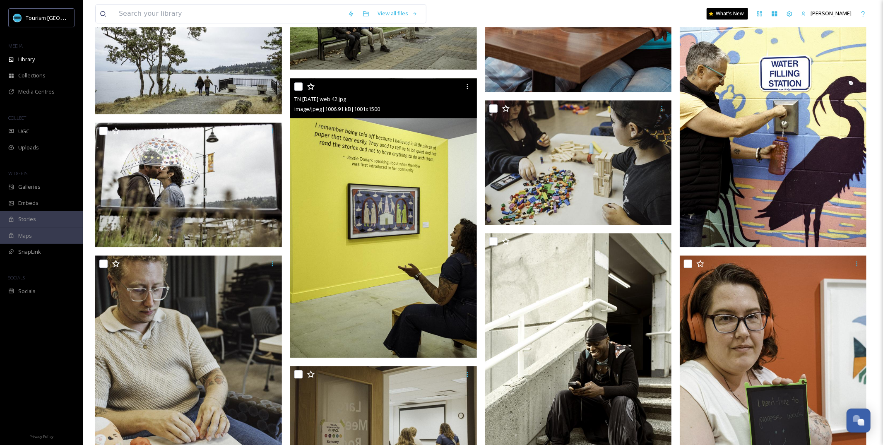
scroll to position [1429, 0]
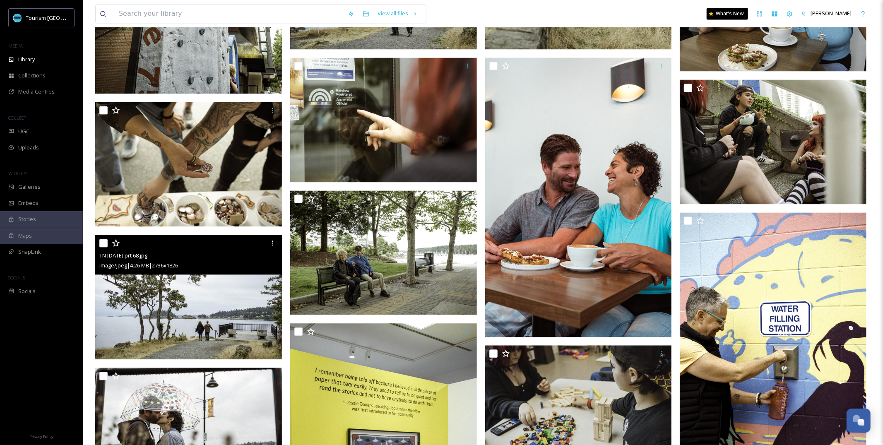
click at [247, 298] on img at bounding box center [188, 297] width 187 height 125
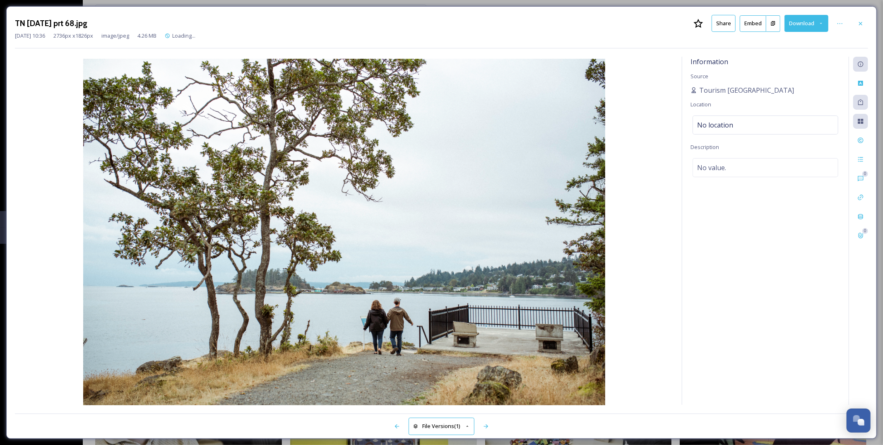
click at [721, 19] on button "Share" at bounding box center [723, 23] width 24 height 17
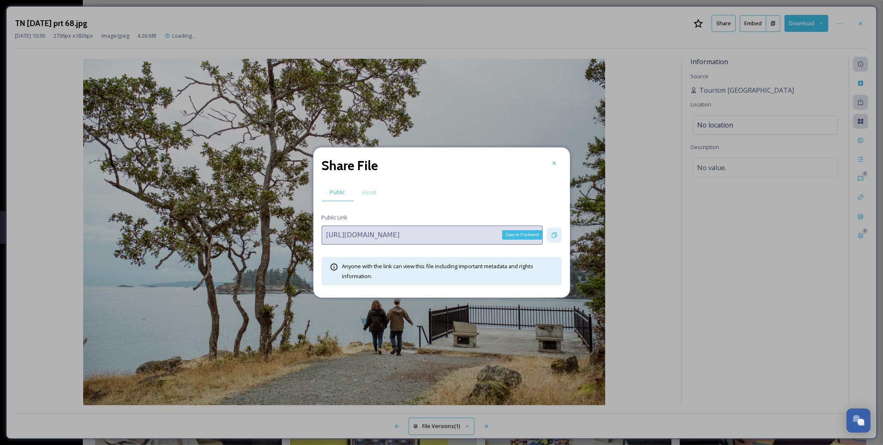
click at [550, 234] on div "Copy to Clipboard" at bounding box center [554, 235] width 15 height 15
click at [561, 161] on div at bounding box center [554, 163] width 15 height 15
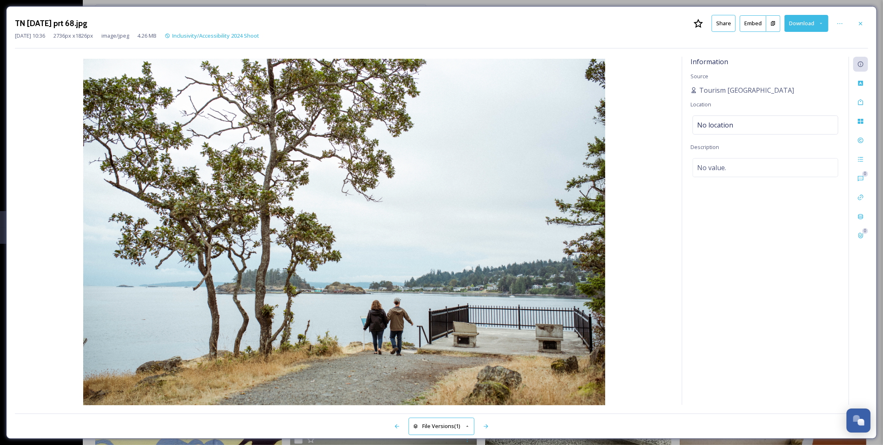
scroll to position [1902, 0]
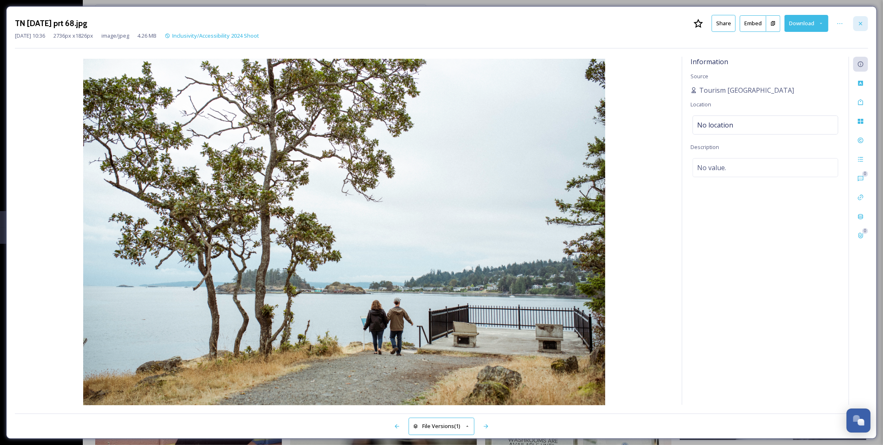
click at [865, 19] on div at bounding box center [860, 23] width 15 height 15
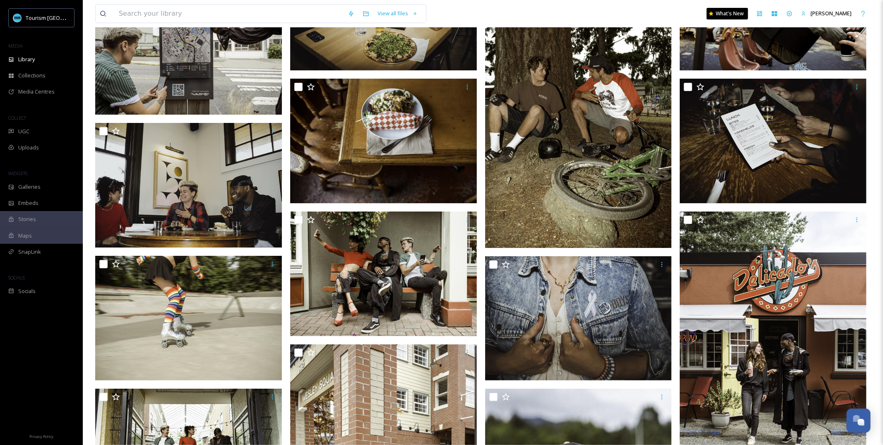
scroll to position [2937, 0]
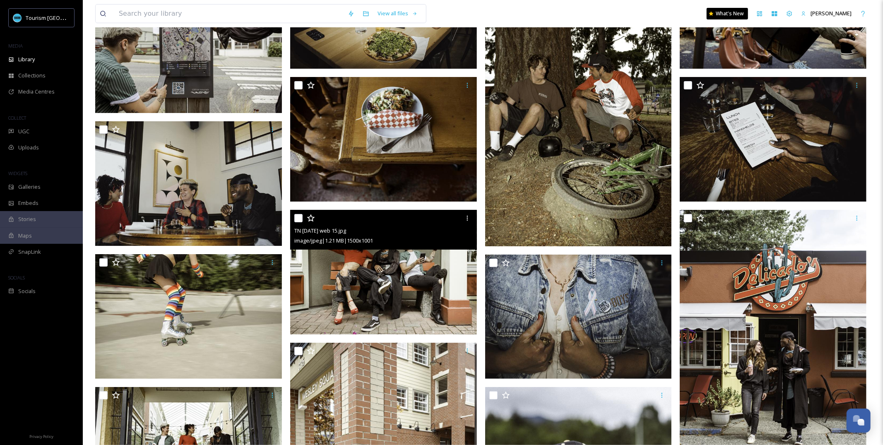
click at [435, 264] on img at bounding box center [383, 272] width 187 height 125
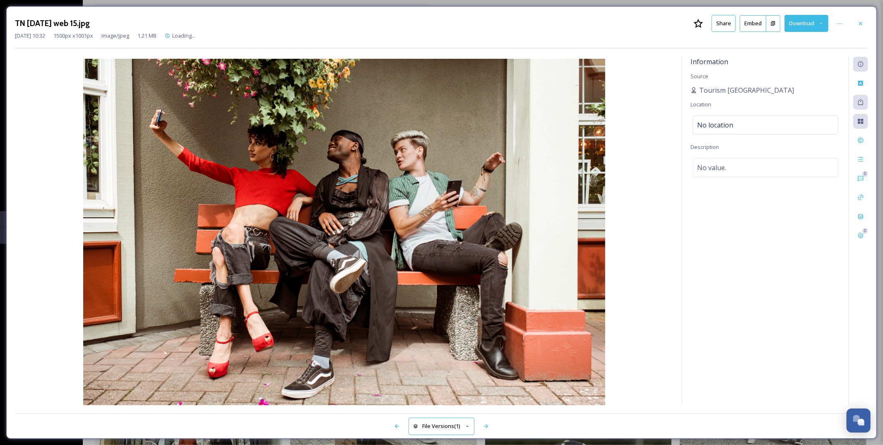
click at [718, 27] on button "Share" at bounding box center [723, 23] width 24 height 17
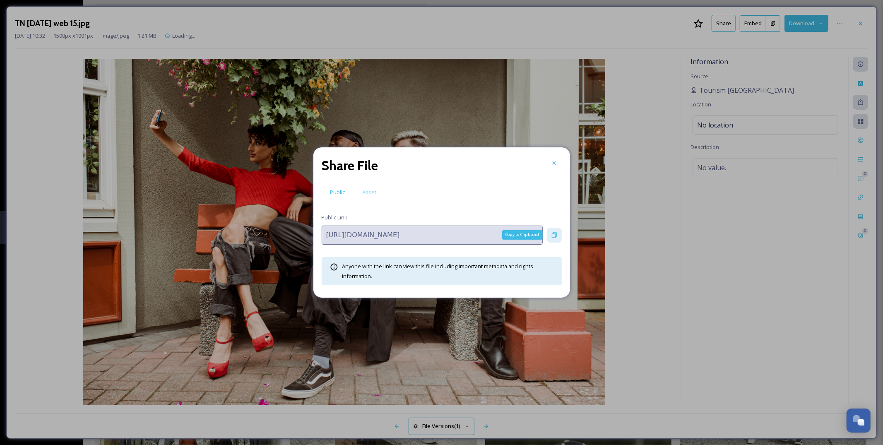
click at [551, 235] on icon at bounding box center [554, 235] width 7 height 7
